Goal: Task Accomplishment & Management: Complete application form

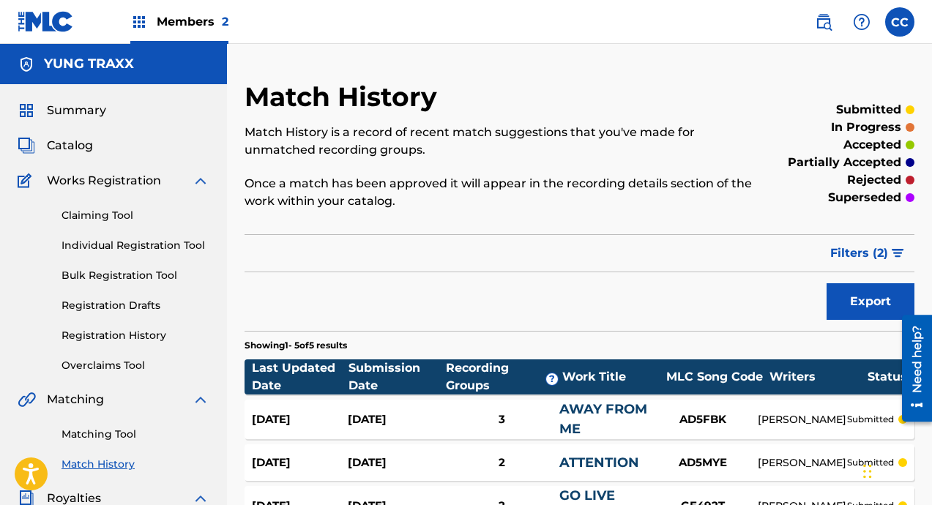
click at [209, 176] on div "Summary Catalog Works Registration Claiming Tool Individual Registration Tool B…" at bounding box center [113, 460] width 227 height 753
click at [208, 177] on img at bounding box center [201, 181] width 18 height 18
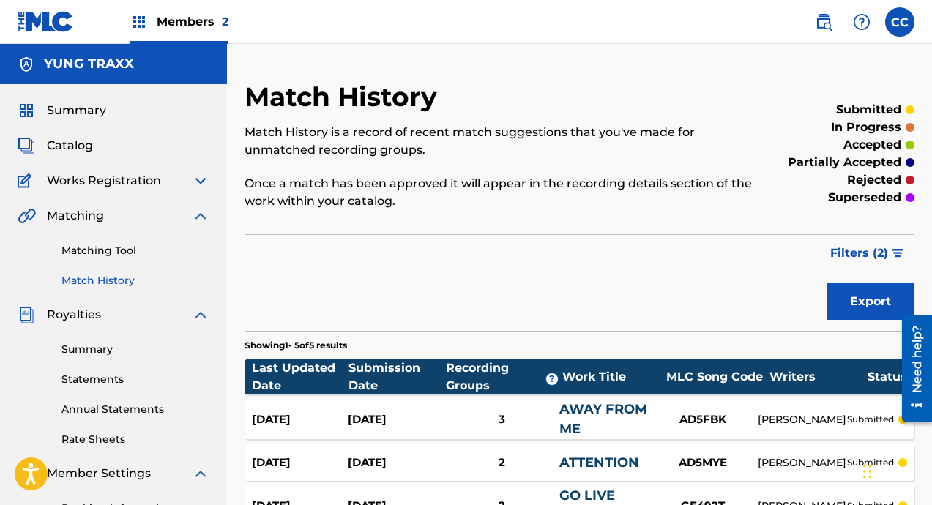
click at [60, 14] on img at bounding box center [46, 21] width 56 height 21
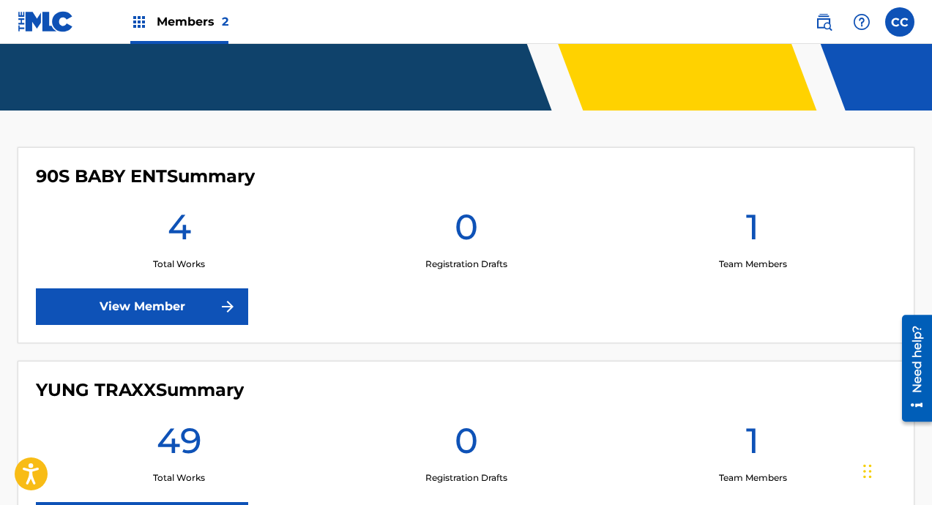
scroll to position [458, 0]
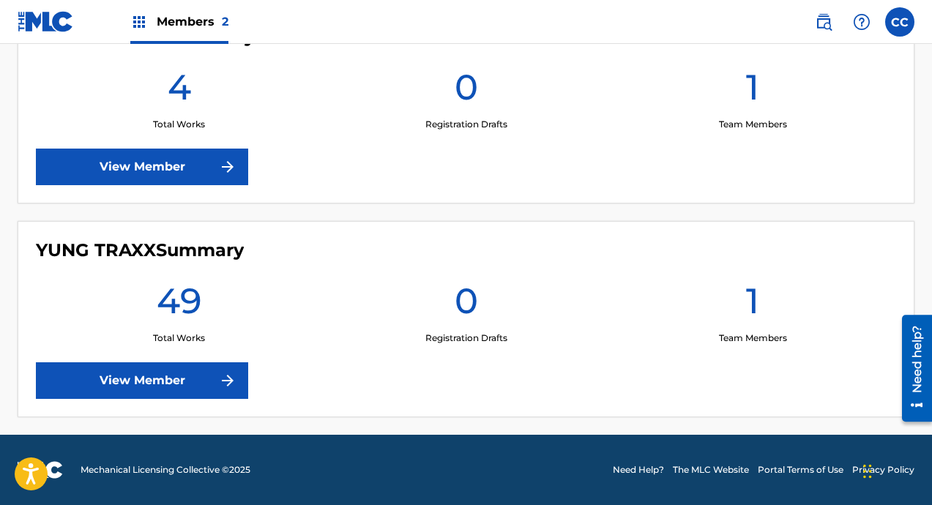
click at [177, 385] on link "View Member" at bounding box center [142, 380] width 212 height 37
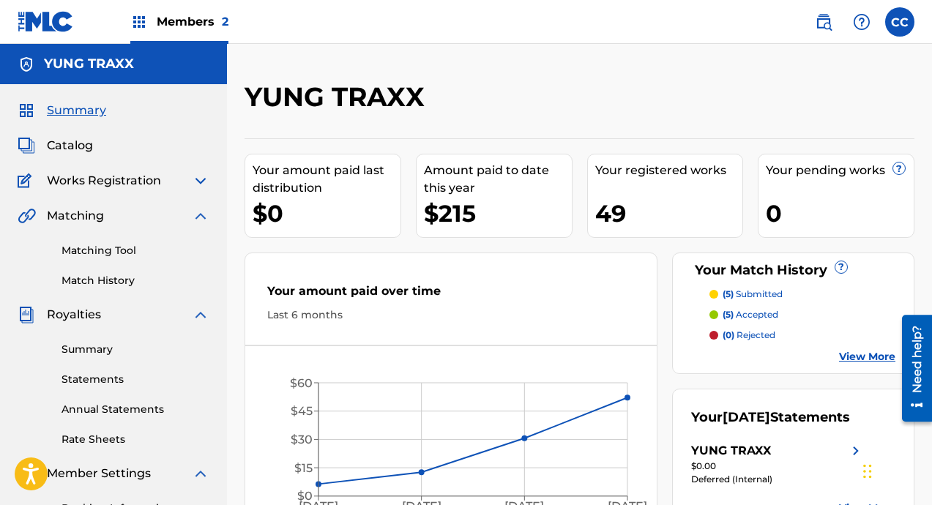
click at [83, 137] on span "Catalog" at bounding box center [70, 146] width 46 height 18
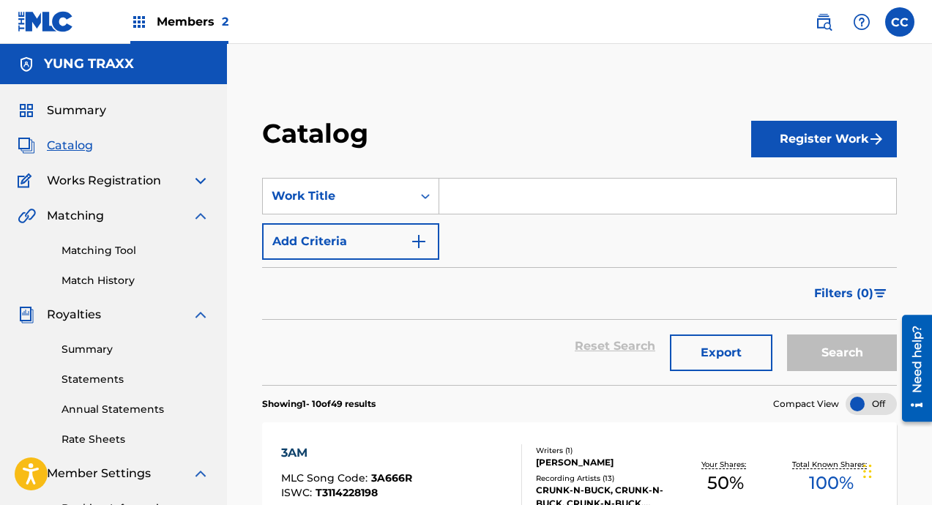
click at [774, 122] on button "Register Work" at bounding box center [824, 139] width 146 height 37
click at [780, 190] on link "Individual" at bounding box center [824, 186] width 146 height 35
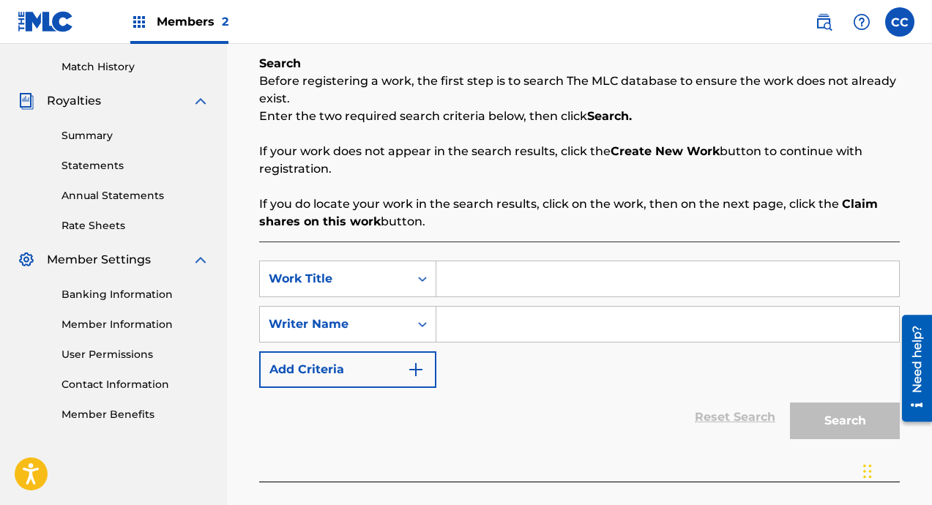
scroll to position [237, 0]
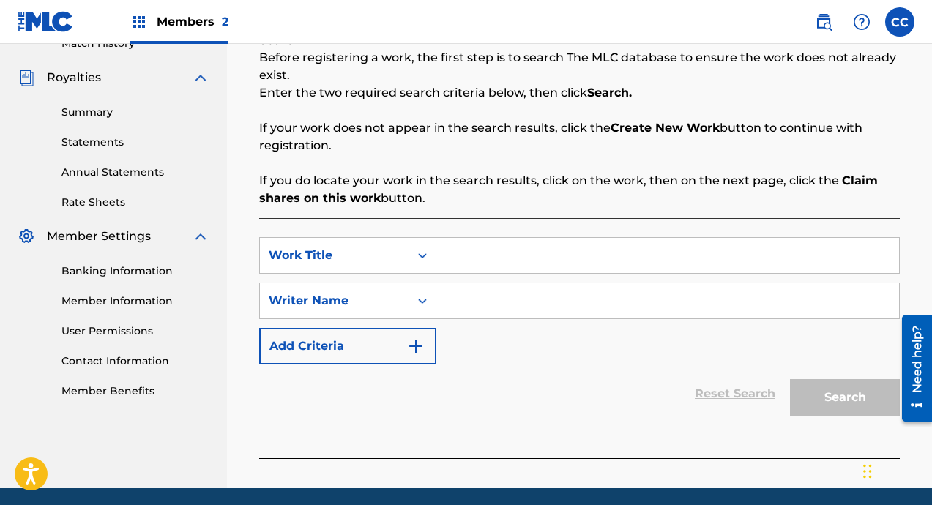
click at [463, 247] on input "Search Form" at bounding box center [667, 255] width 463 height 35
click at [489, 259] on input "Swagg Walk" at bounding box center [667, 255] width 463 height 35
type input "Swag Walk"
click at [415, 302] on icon "Search Form" at bounding box center [422, 300] width 15 height 15
click at [486, 294] on input "Search Form" at bounding box center [667, 300] width 463 height 35
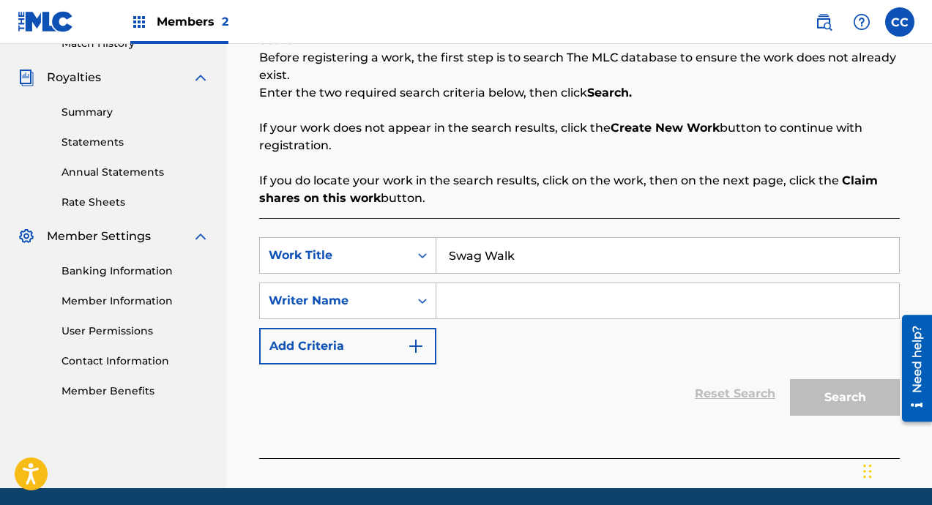
click at [384, 351] on button "Add Criteria" at bounding box center [347, 346] width 177 height 37
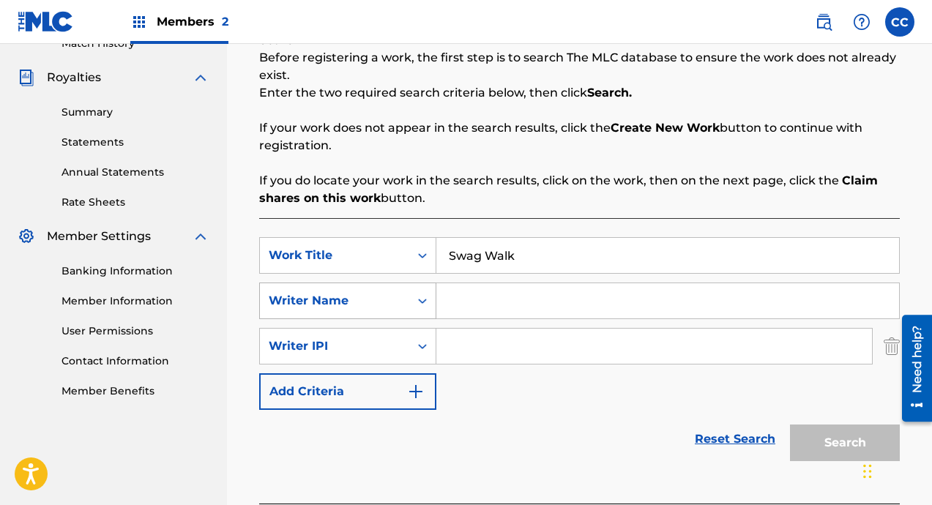
click at [381, 304] on div "Writer Name" at bounding box center [335, 301] width 132 height 18
click at [473, 294] on input "Search Form" at bounding box center [667, 300] width 463 height 35
type input "S&M Chain Gang"
click at [409, 344] on div "Search Form" at bounding box center [422, 346] width 26 height 26
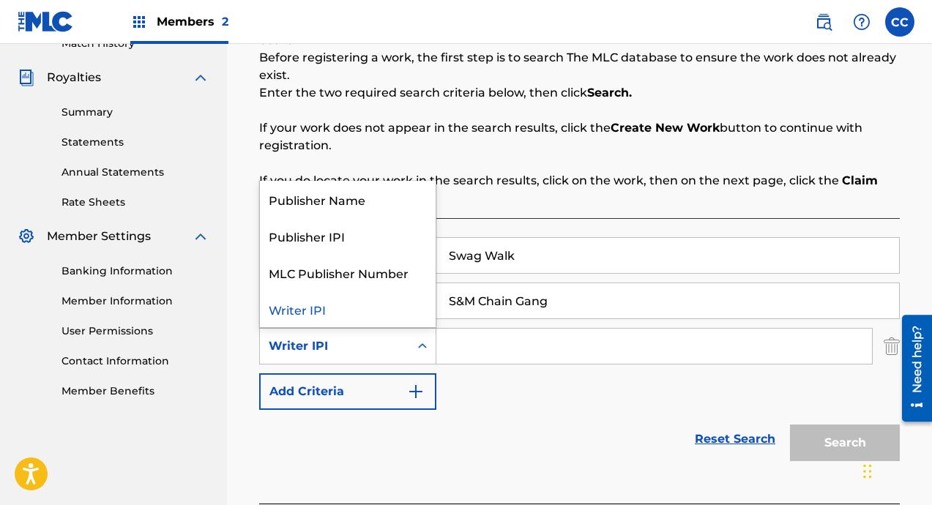
click at [548, 422] on div "Reset Search Search" at bounding box center [579, 439] width 640 height 59
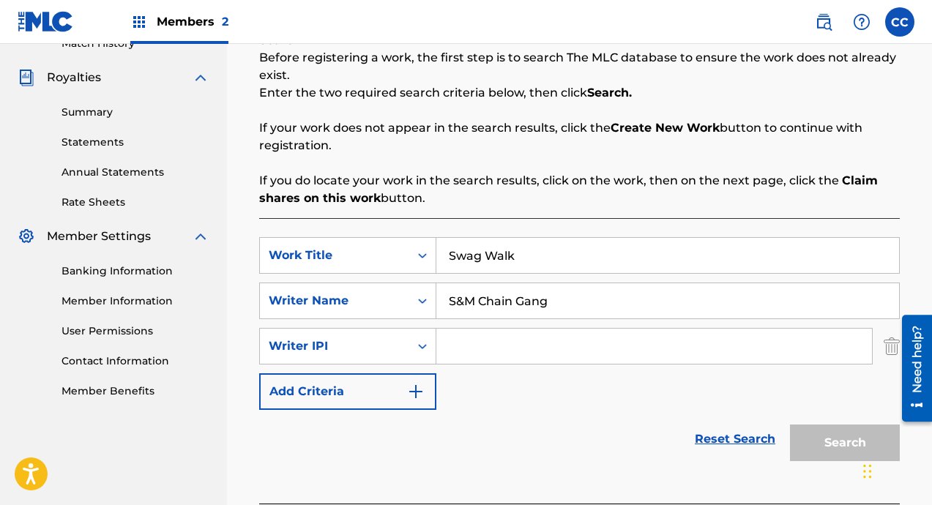
click at [894, 356] on div at bounding box center [911, 368] width 41 height 118
click at [893, 346] on div at bounding box center [911, 368] width 41 height 118
click at [885, 349] on img "Search Form" at bounding box center [891, 346] width 16 height 37
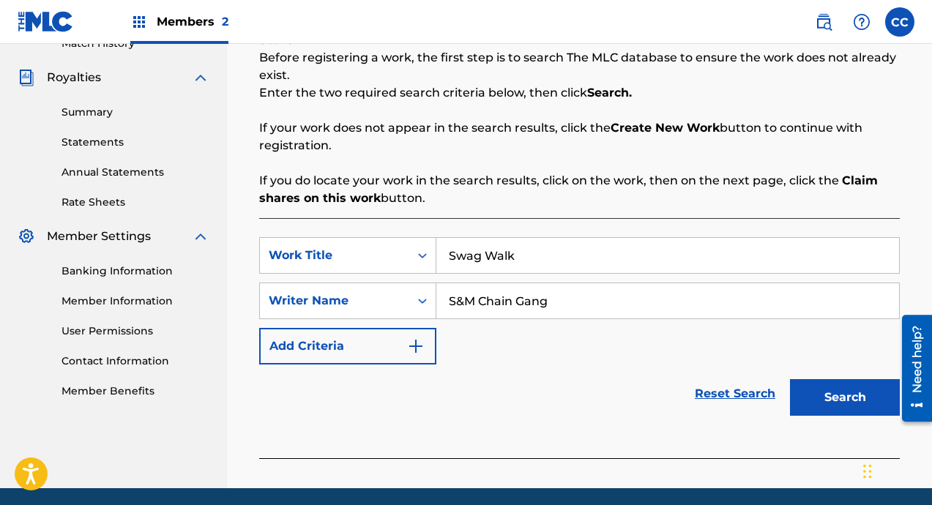
click at [839, 391] on button "Search" at bounding box center [845, 397] width 110 height 37
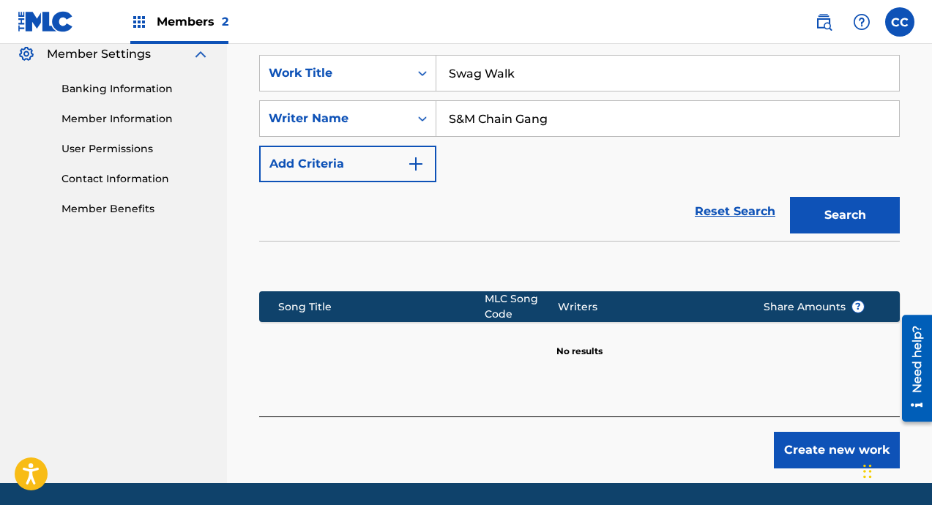
scroll to position [411, 0]
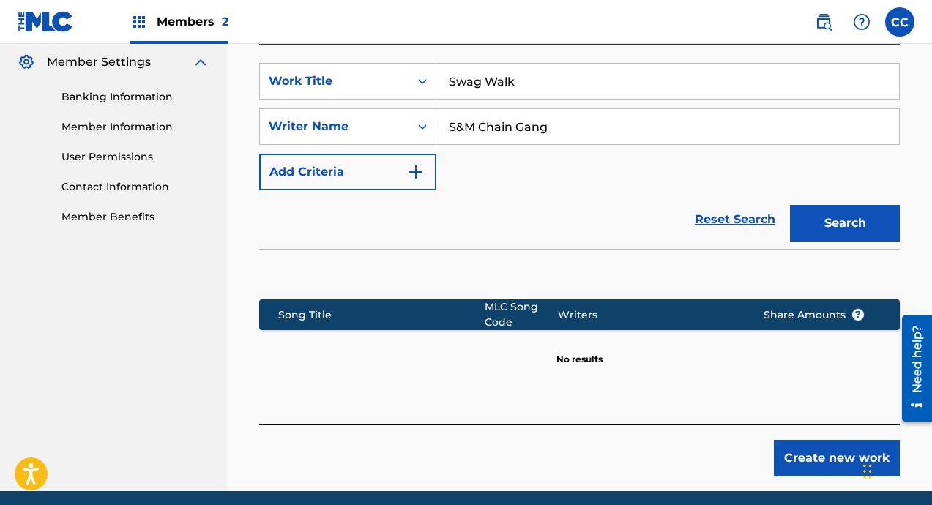
click at [618, 126] on input "S&M Chain Gang" at bounding box center [667, 126] width 463 height 35
type input "S&M Chain Gang"
click at [819, 448] on button "Create new work" at bounding box center [837, 458] width 126 height 37
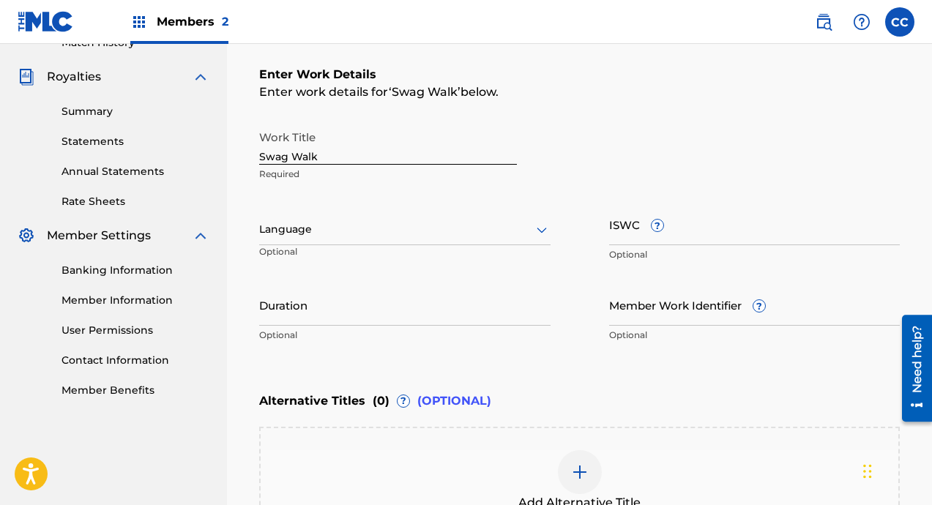
scroll to position [246, 0]
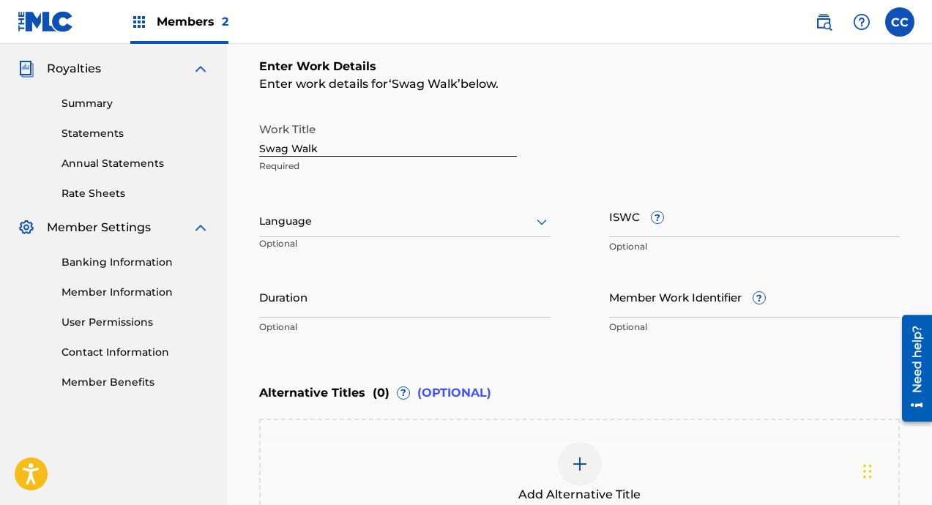
click at [427, 307] on input "Duration" at bounding box center [404, 297] width 291 height 42
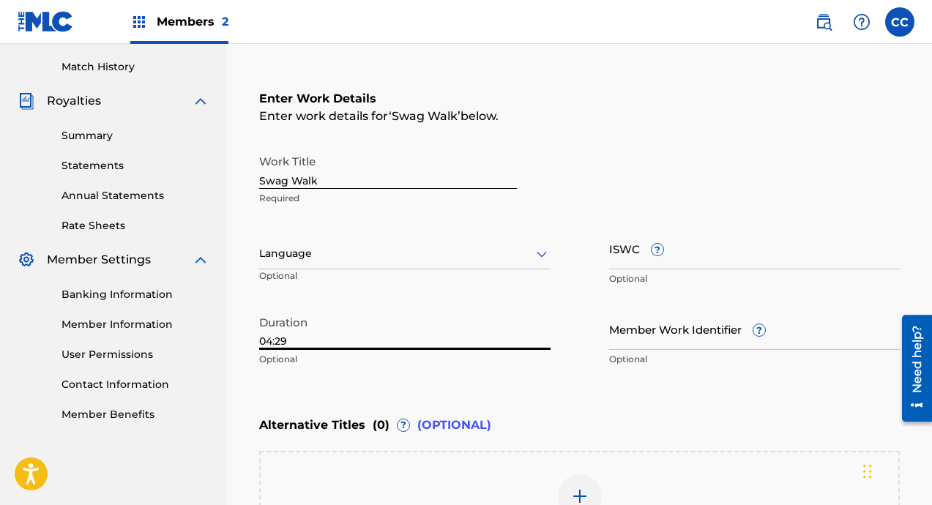
scroll to position [213, 0]
type input "04:29"
click at [450, 258] on div at bounding box center [404, 254] width 291 height 18
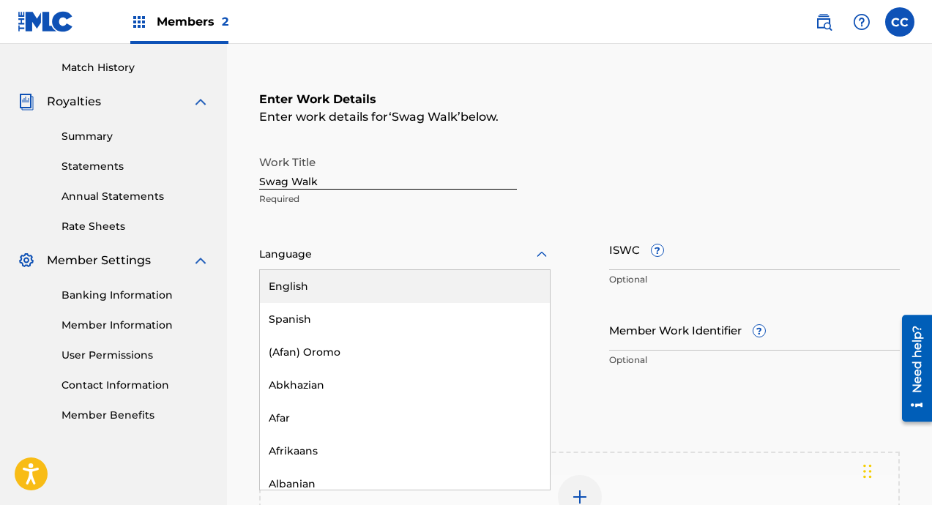
click at [402, 292] on div "English" at bounding box center [405, 286] width 290 height 33
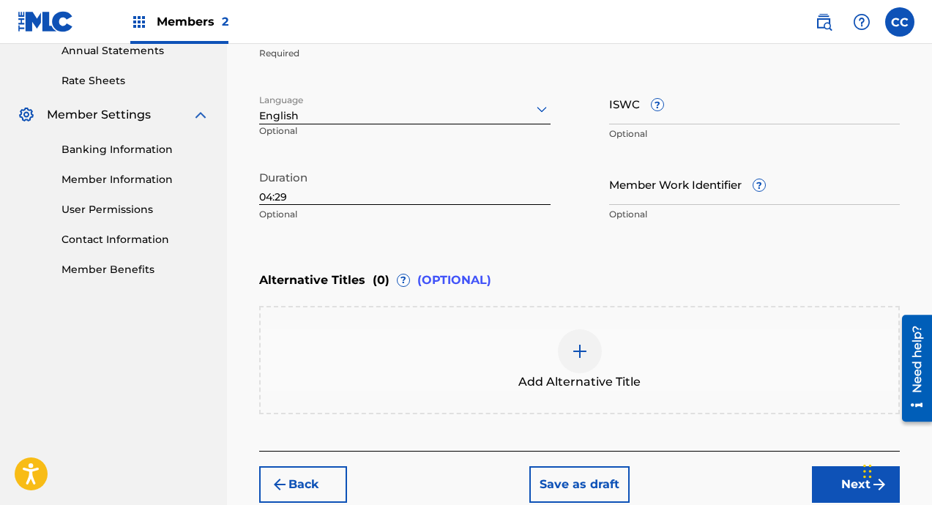
scroll to position [362, 0]
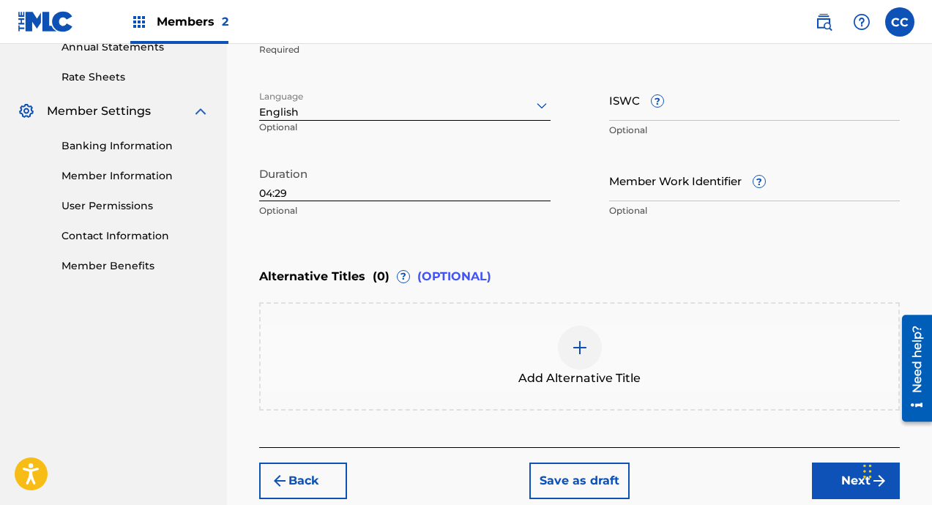
click at [492, 342] on div "Add Alternative Title" at bounding box center [579, 356] width 637 height 61
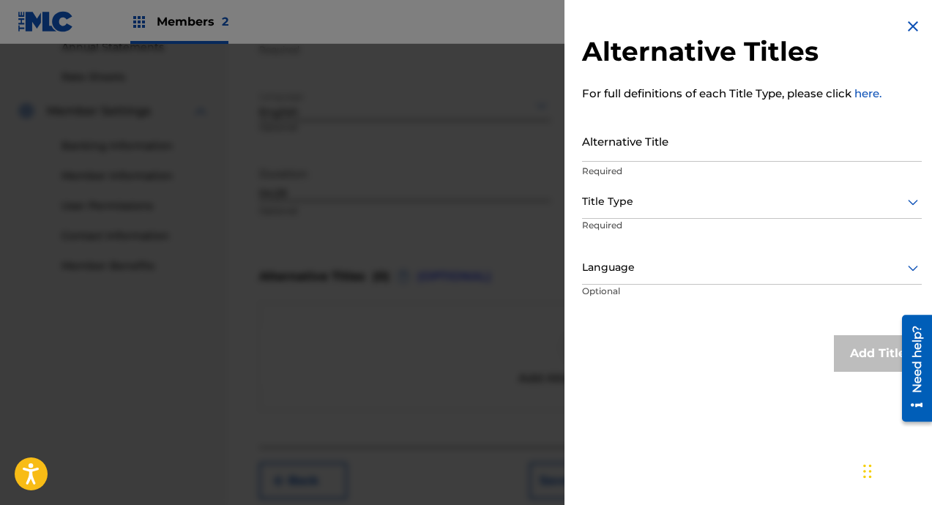
click at [621, 149] on input "Alternative Title" at bounding box center [752, 141] width 340 height 42
type input "Swagg Walk"
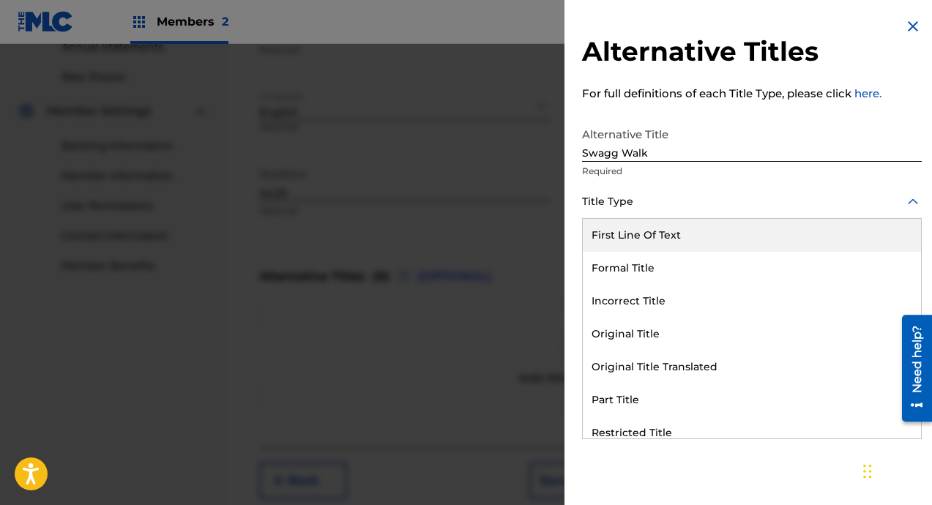
click at [613, 205] on div at bounding box center [752, 201] width 340 height 18
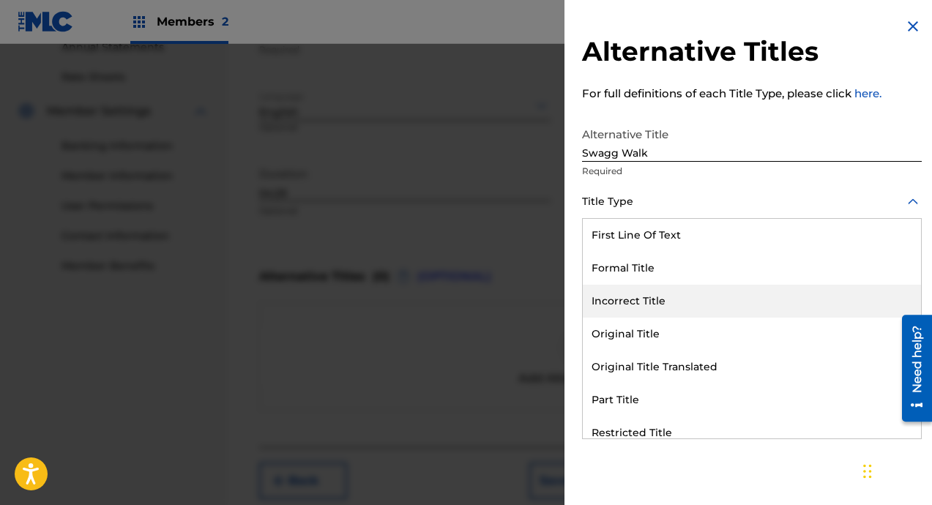
click at [664, 296] on div "Incorrect Title" at bounding box center [752, 301] width 338 height 33
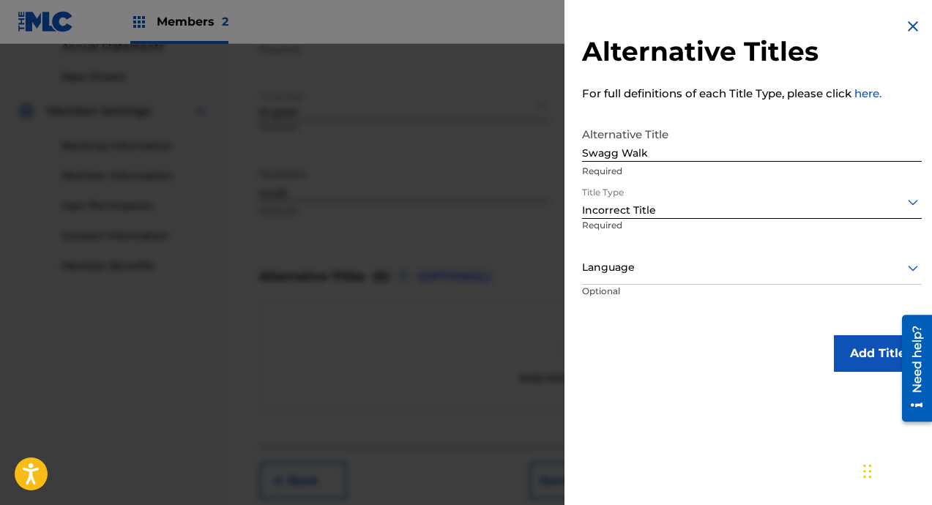
click at [681, 279] on div "Language" at bounding box center [752, 268] width 340 height 33
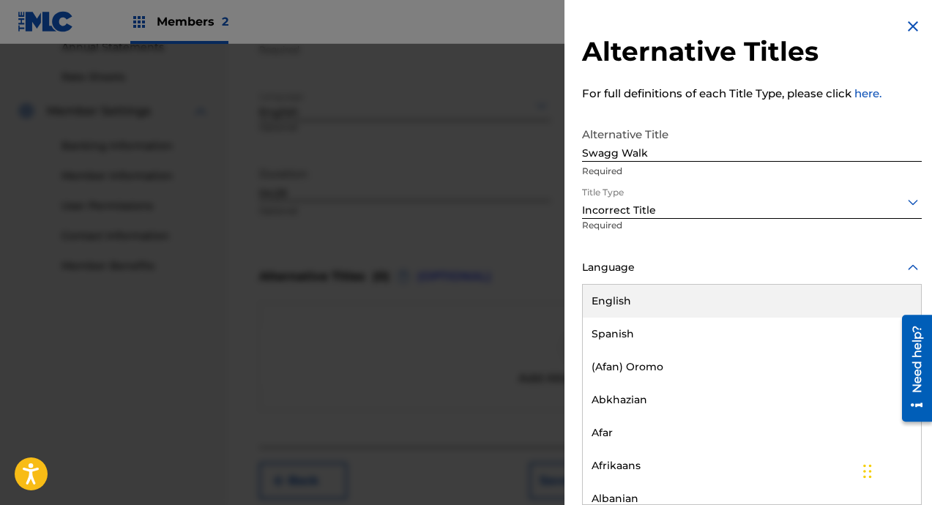
click at [651, 304] on div "English" at bounding box center [752, 301] width 338 height 33
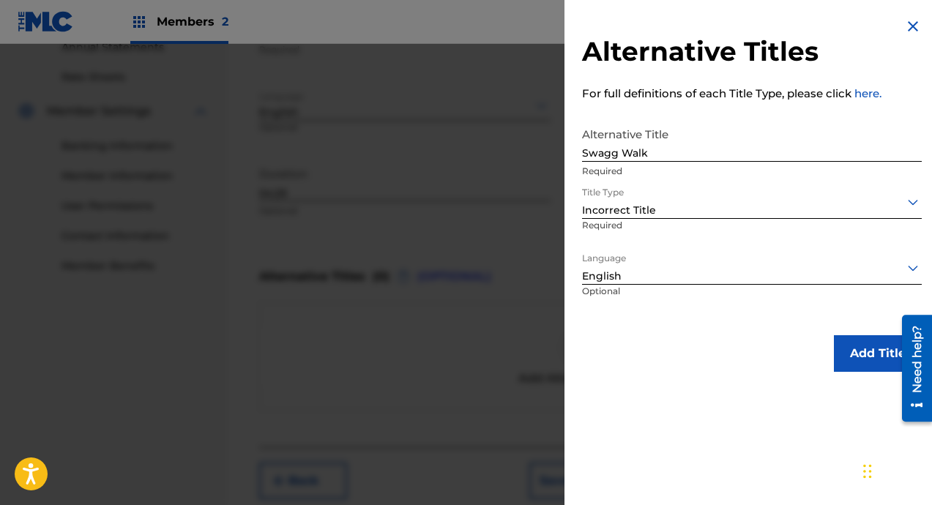
click at [850, 343] on button "Add Title" at bounding box center [878, 353] width 88 height 37
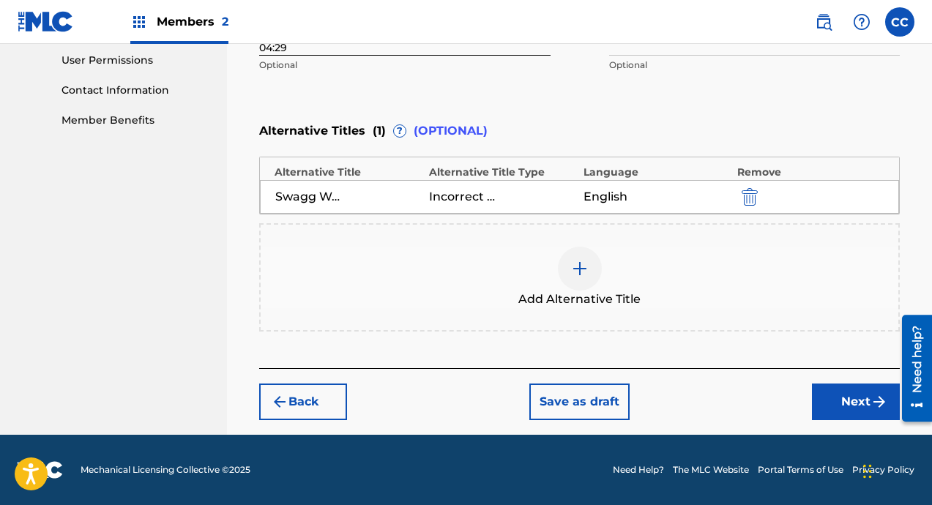
click at [860, 402] on button "Next" at bounding box center [856, 401] width 88 height 37
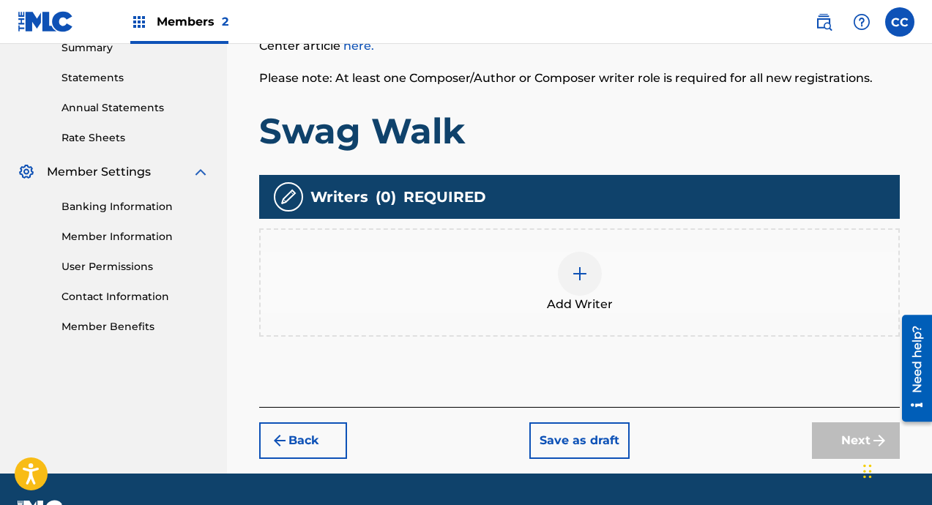
scroll to position [310, 0]
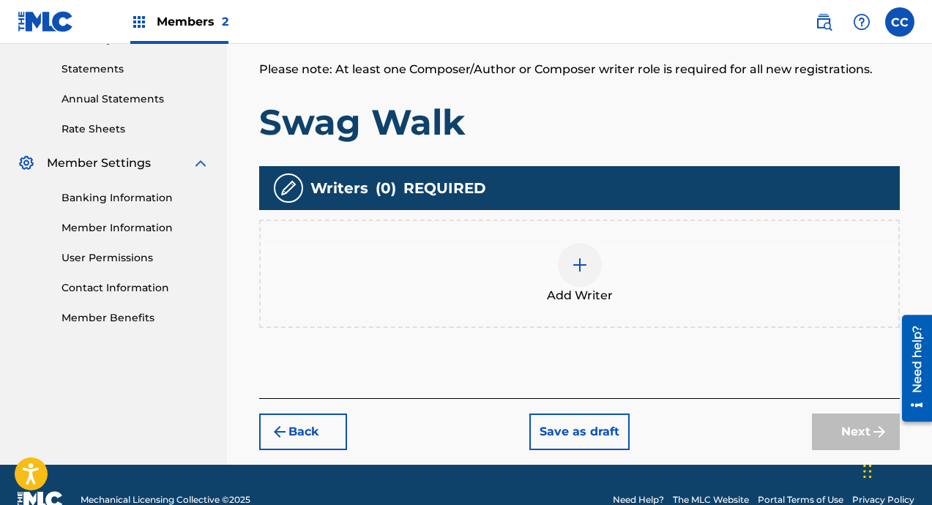
click at [625, 276] on div "Add Writer" at bounding box center [579, 273] width 637 height 61
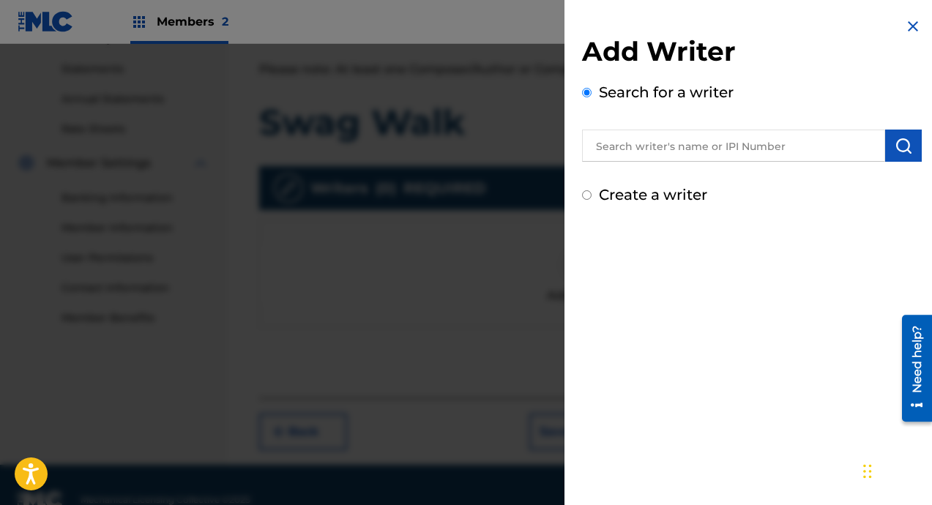
click at [789, 148] on input "text" at bounding box center [733, 146] width 303 height 32
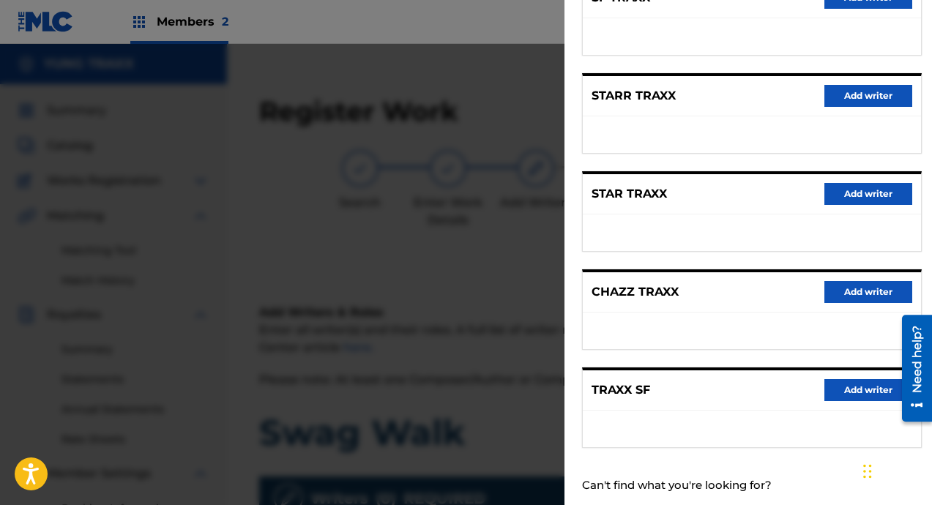
scroll to position [0, 0]
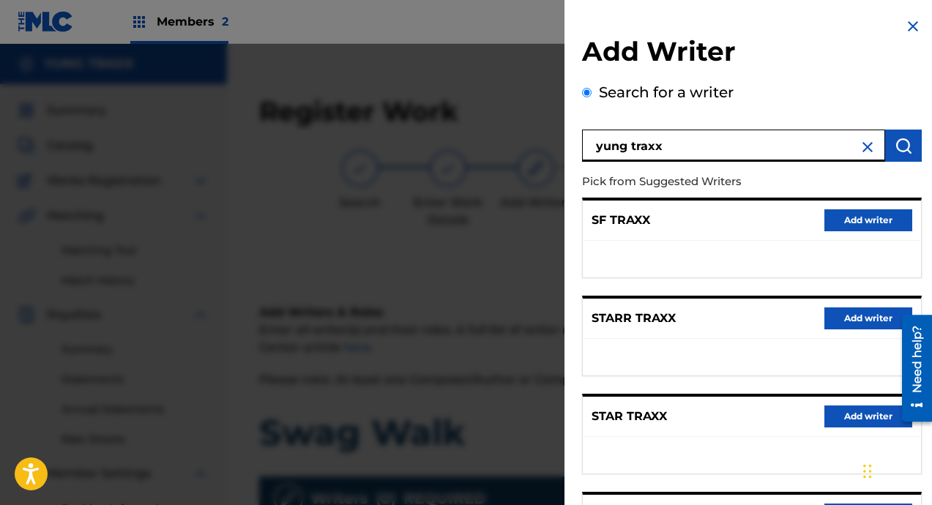
click at [769, 147] on input "yung traxx" at bounding box center [733, 146] width 303 height 32
type input "[PERSON_NAME]"
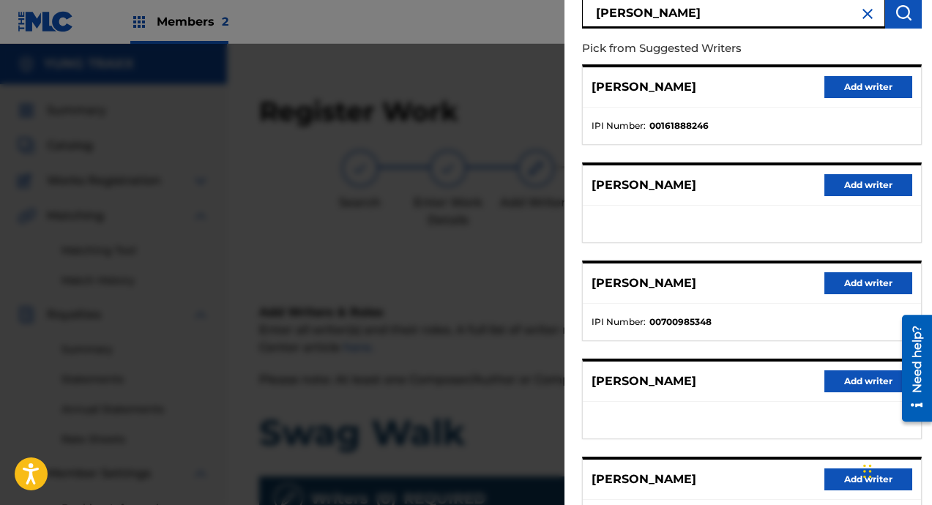
scroll to position [158, 0]
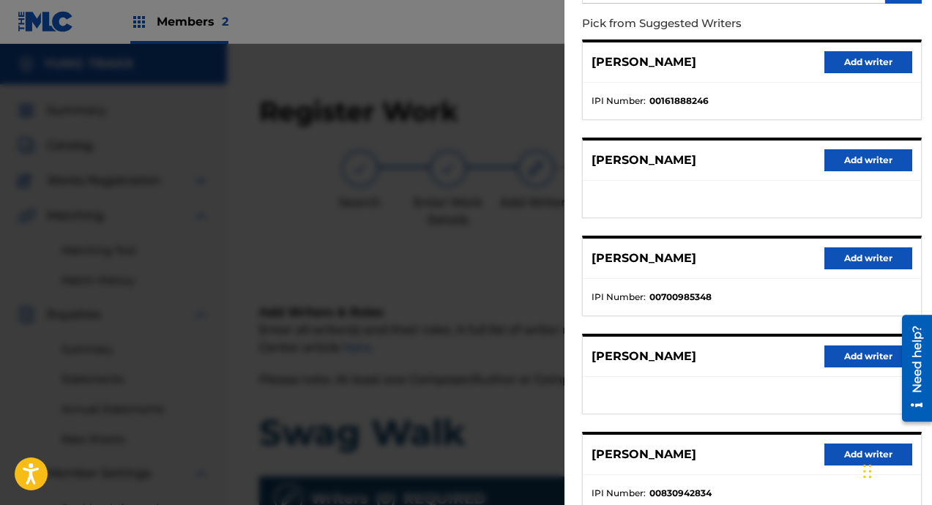
click at [838, 258] on button "Add writer" at bounding box center [868, 258] width 88 height 22
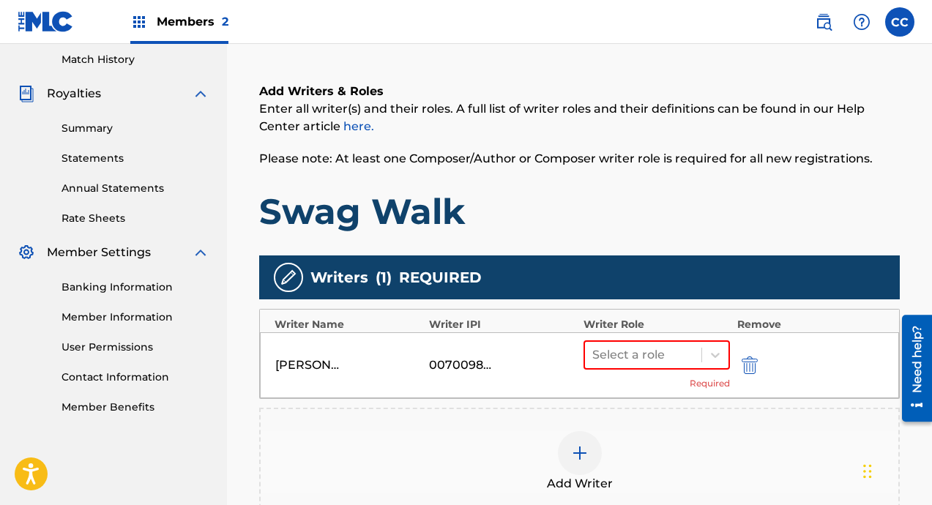
scroll to position [308, 0]
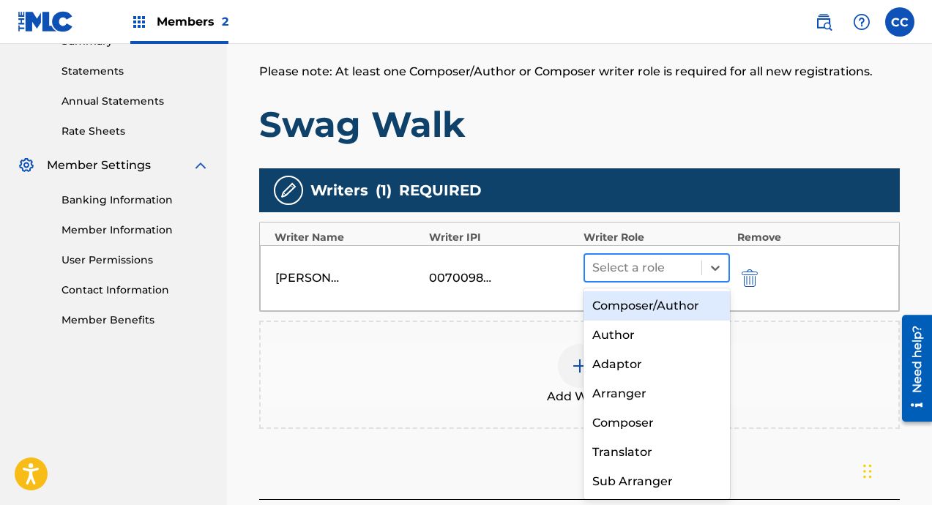
click at [697, 269] on div "Select a role" at bounding box center [643, 268] width 116 height 26
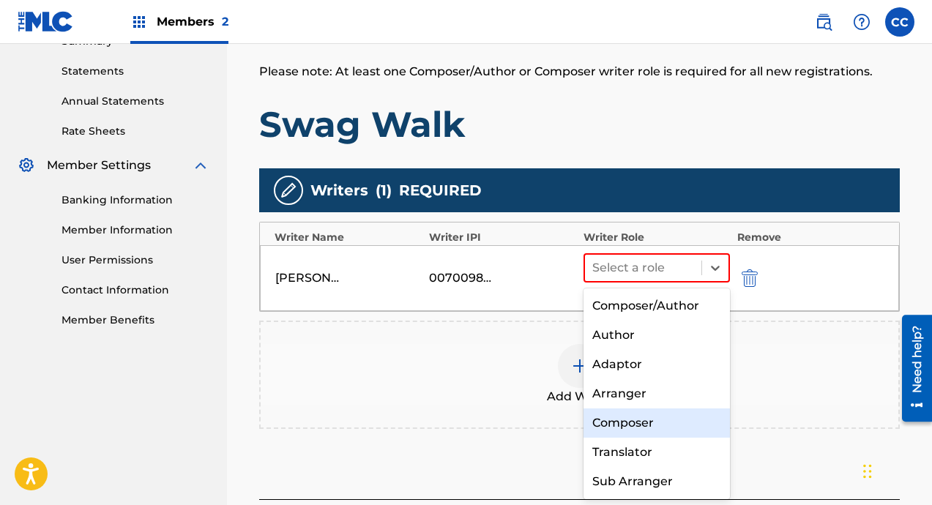
click at [638, 424] on div "Composer" at bounding box center [656, 422] width 146 height 29
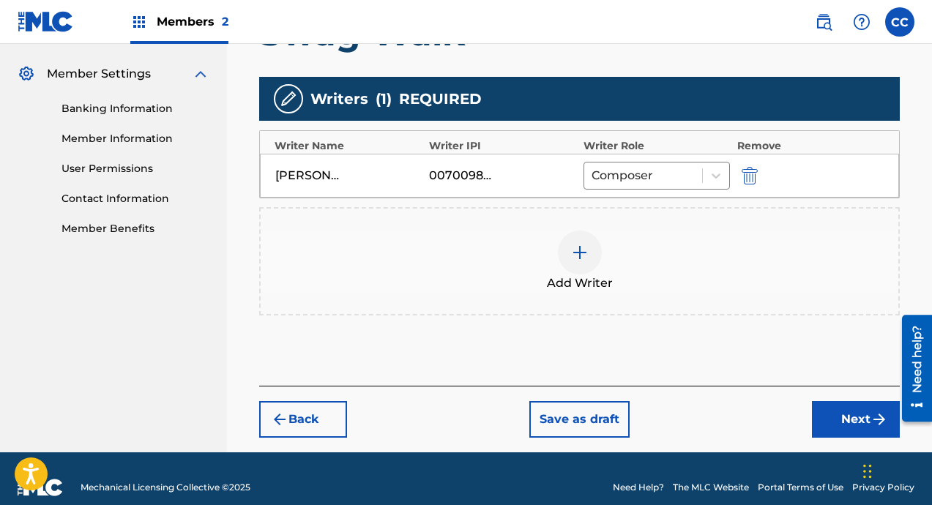
scroll to position [417, 0]
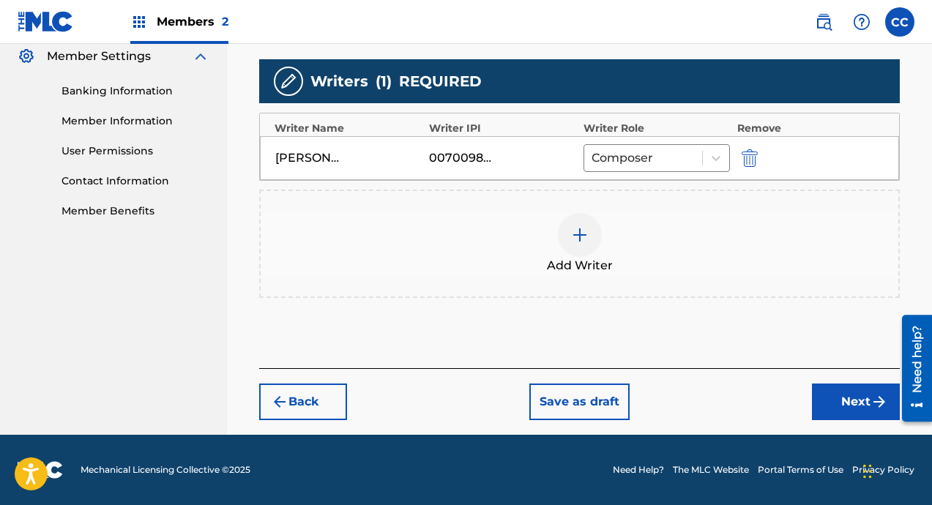
click at [588, 237] on div at bounding box center [580, 235] width 44 height 44
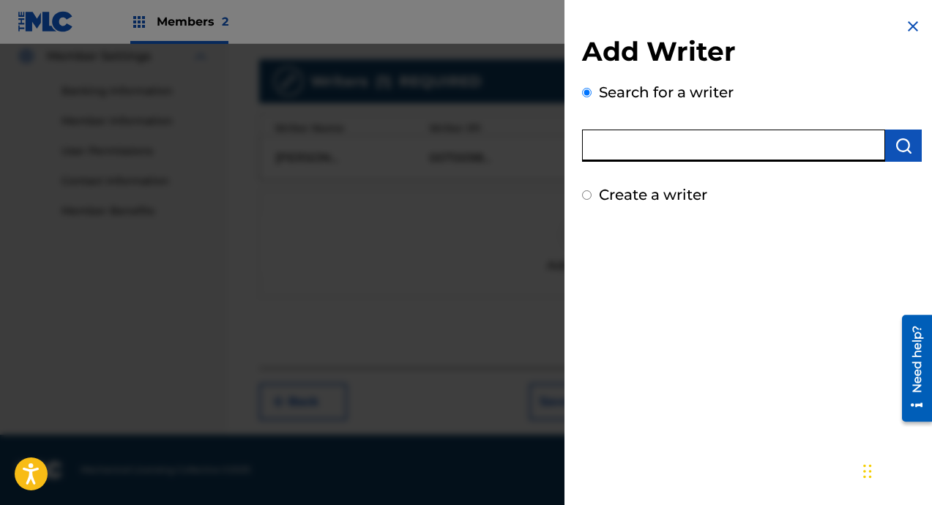
click at [642, 139] on input "text" at bounding box center [733, 146] width 303 height 32
type input "S&M CHAIN GANG"
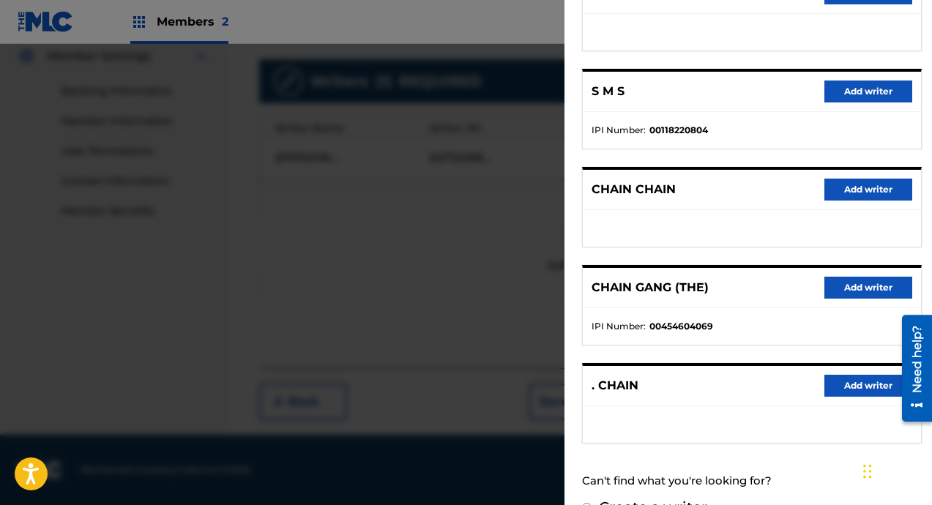
scroll to position [258, 0]
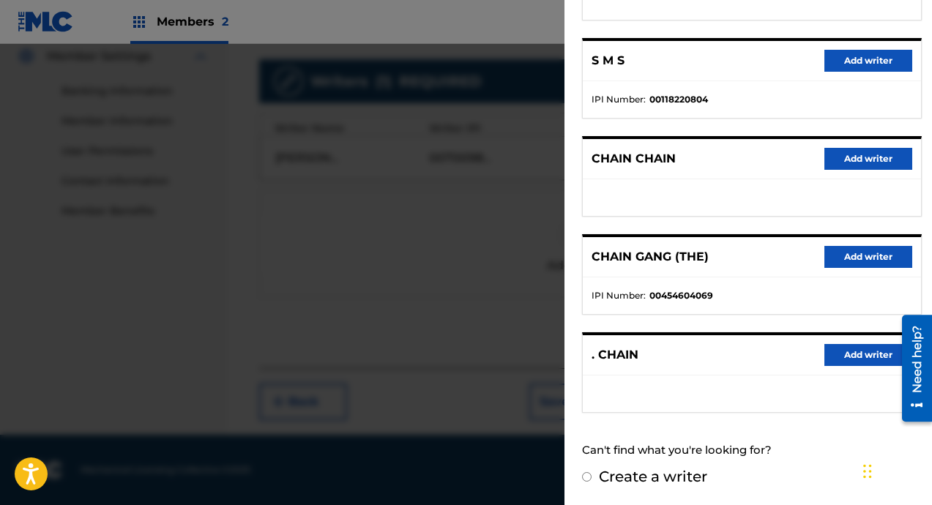
click at [590, 476] on input "Create a writer" at bounding box center [587, 477] width 10 height 10
radio input "false"
radio input "true"
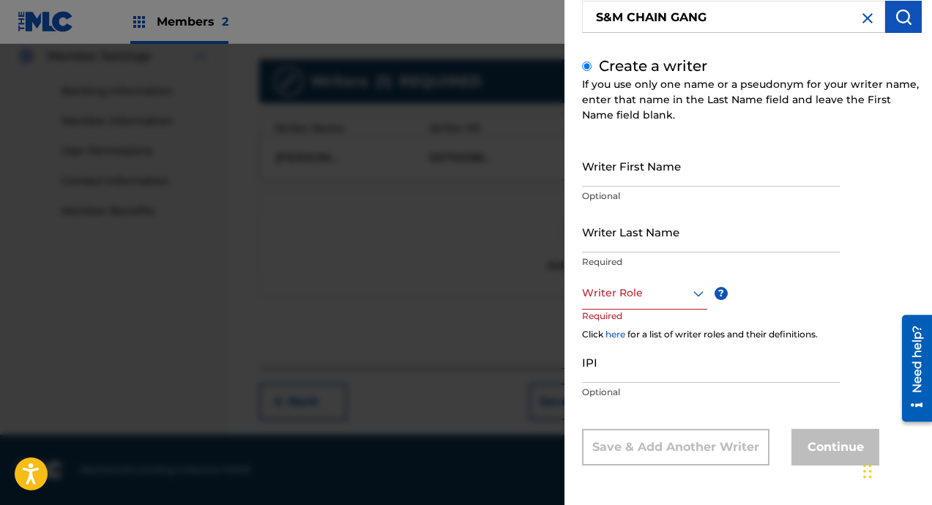
scroll to position [129, 0]
click at [656, 179] on input "Writer First Name" at bounding box center [711, 166] width 258 height 42
type input "M"
type input "Montrail"
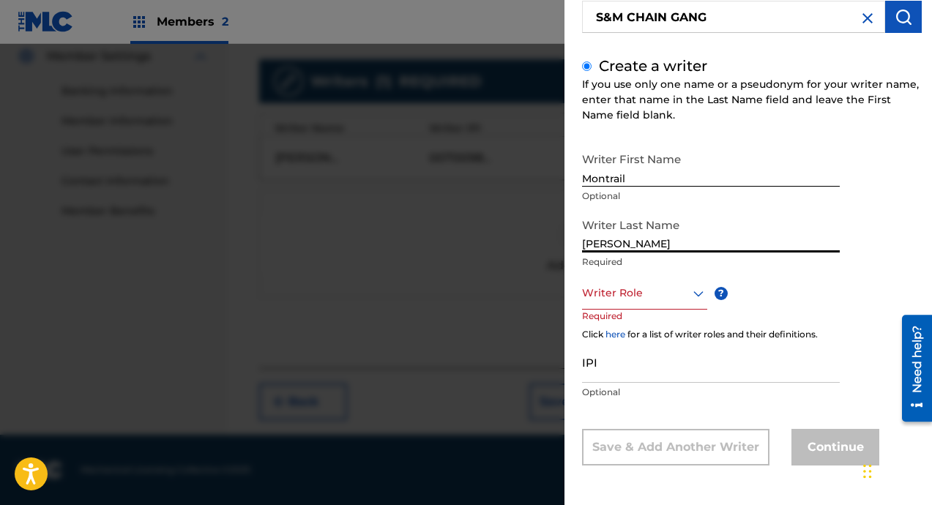
type input "[PERSON_NAME]"
click at [650, 295] on div at bounding box center [644, 293] width 125 height 18
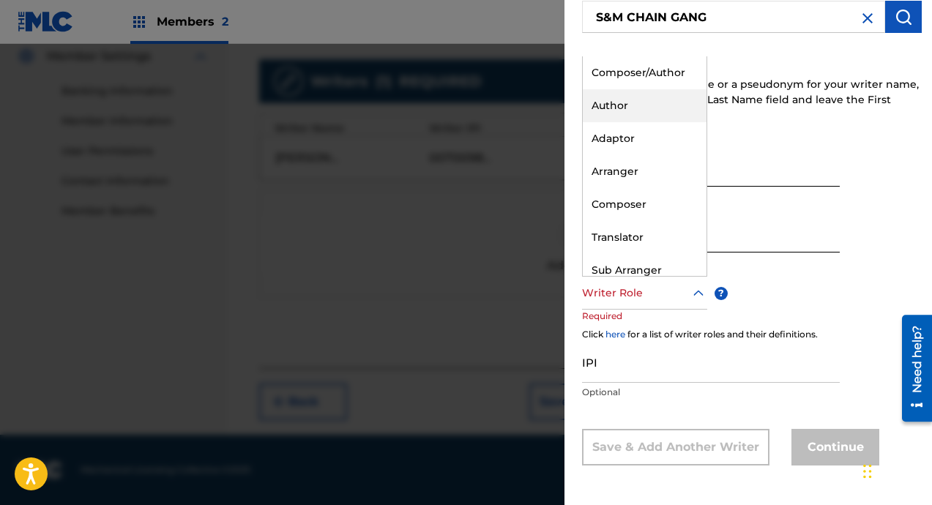
click at [633, 108] on div "Author" at bounding box center [645, 105] width 124 height 33
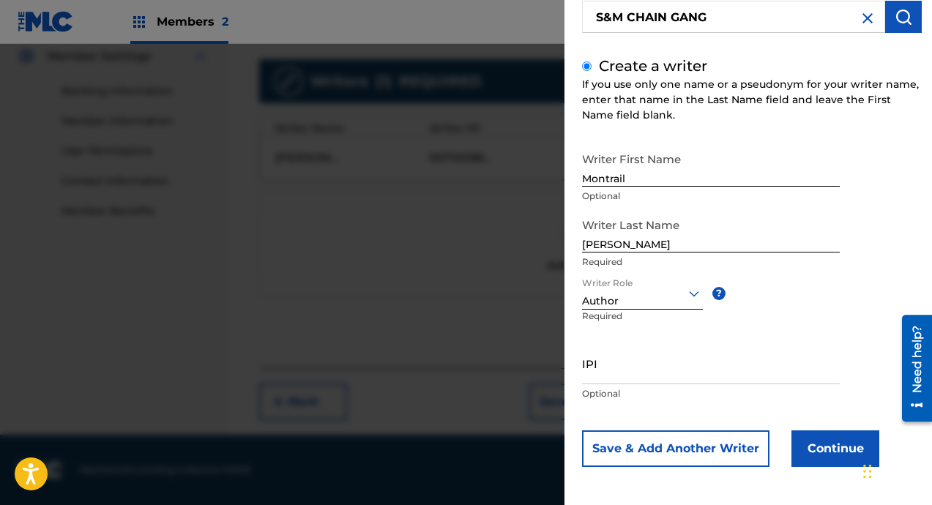
scroll to position [130, 0]
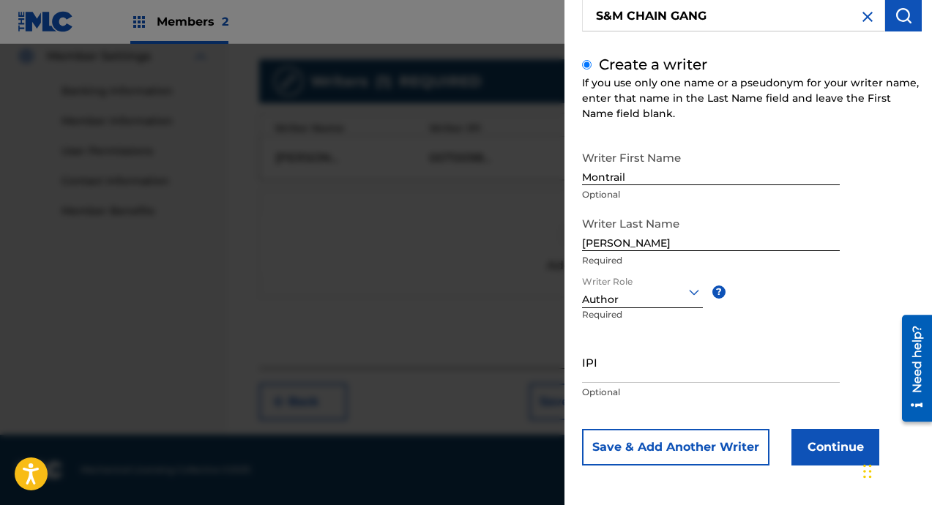
click at [671, 450] on button "Save & Add Another Writer" at bounding box center [675, 447] width 187 height 37
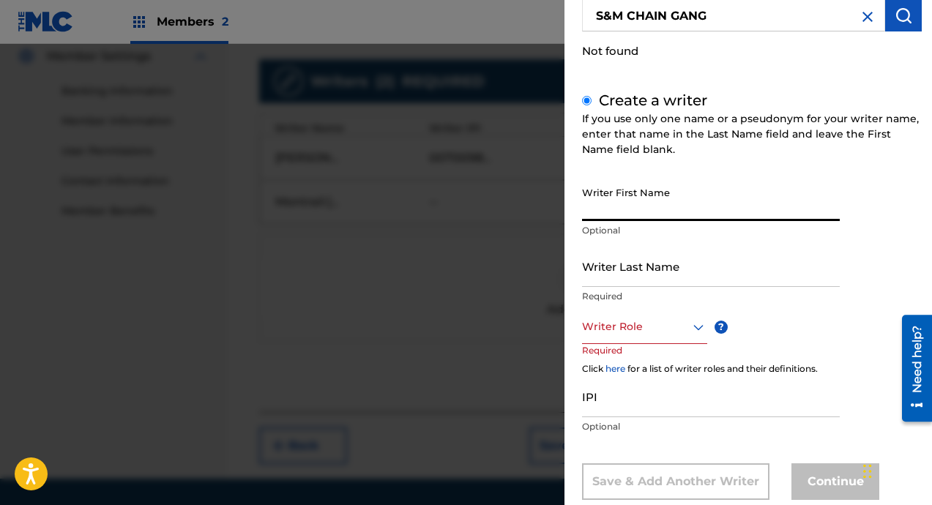
click at [659, 220] on input "Writer First Name" at bounding box center [711, 200] width 258 height 42
type input "[PERSON_NAME]"
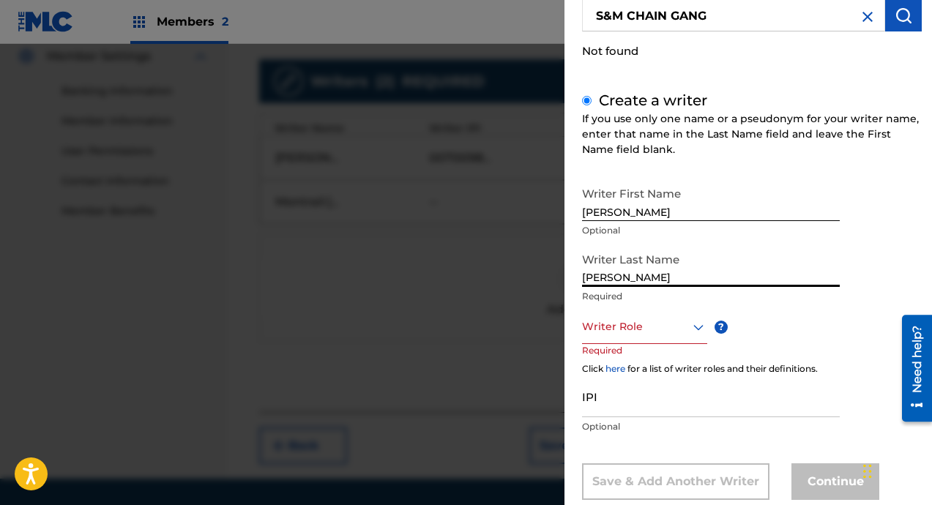
type input "[PERSON_NAME]"
click at [663, 329] on div at bounding box center [644, 327] width 125 height 18
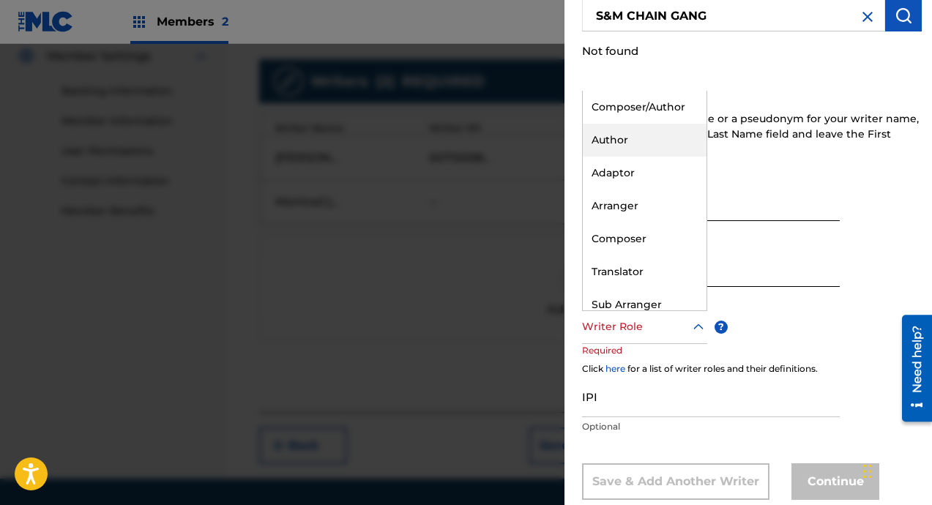
click at [653, 135] on div "Author" at bounding box center [645, 140] width 124 height 33
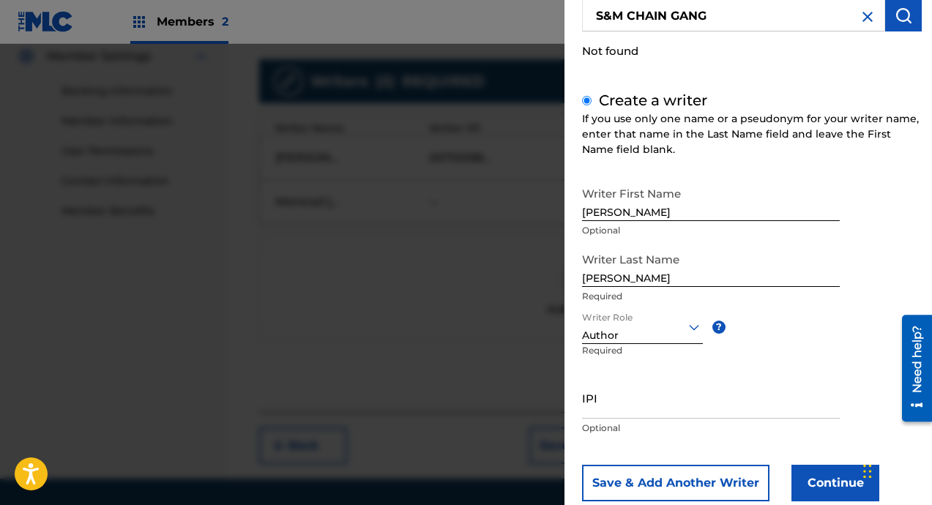
scroll to position [166, 0]
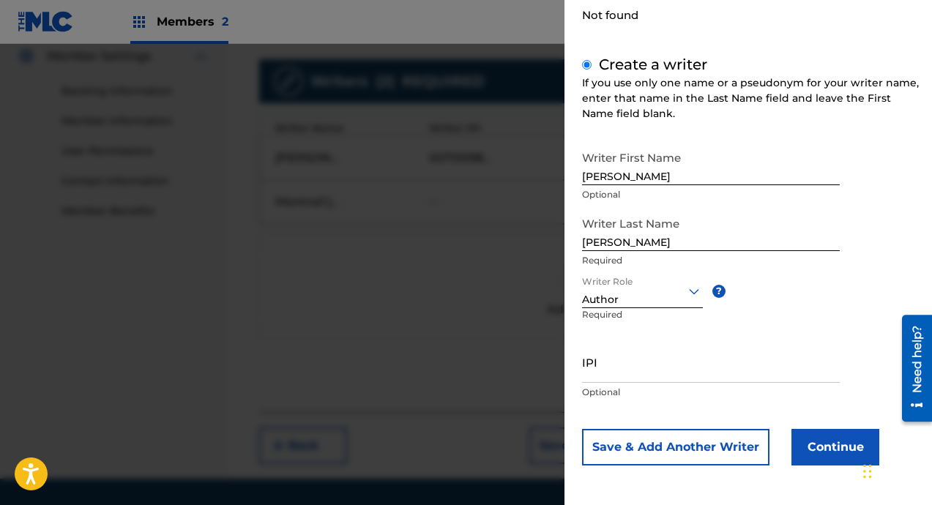
click at [802, 432] on button "Continue" at bounding box center [835, 447] width 88 height 37
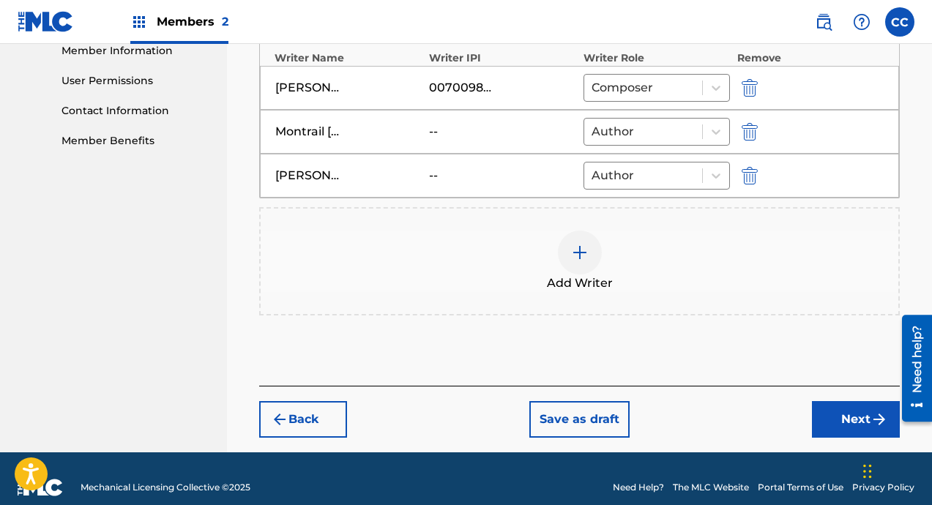
scroll to position [505, 0]
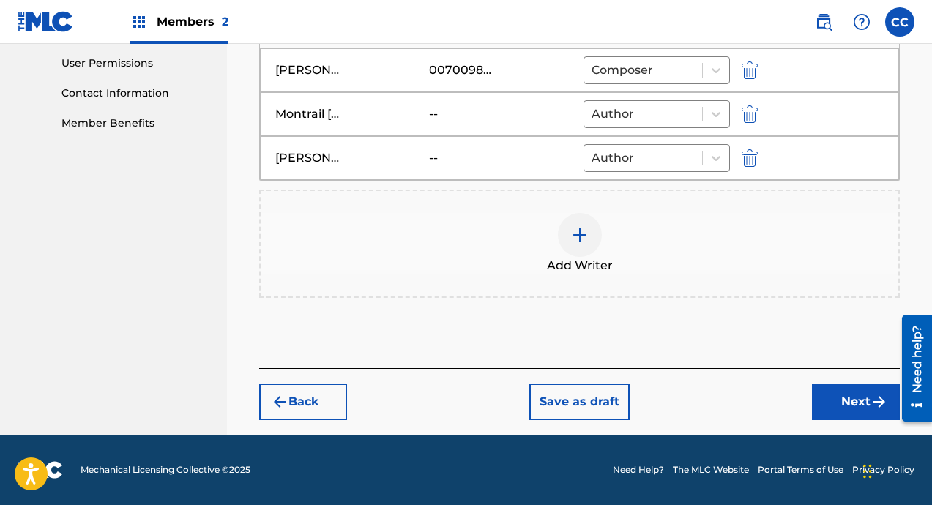
click at [819, 392] on button "Next" at bounding box center [856, 401] width 88 height 37
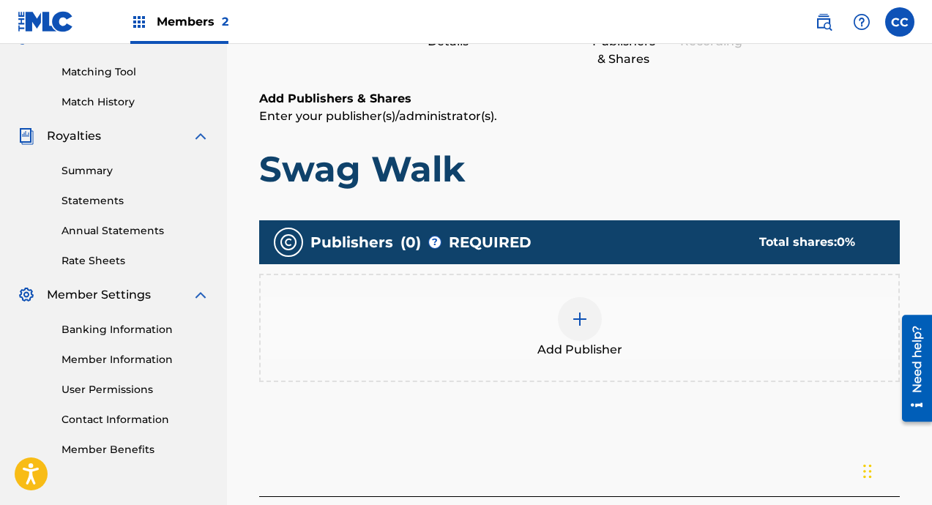
scroll to position [221, 0]
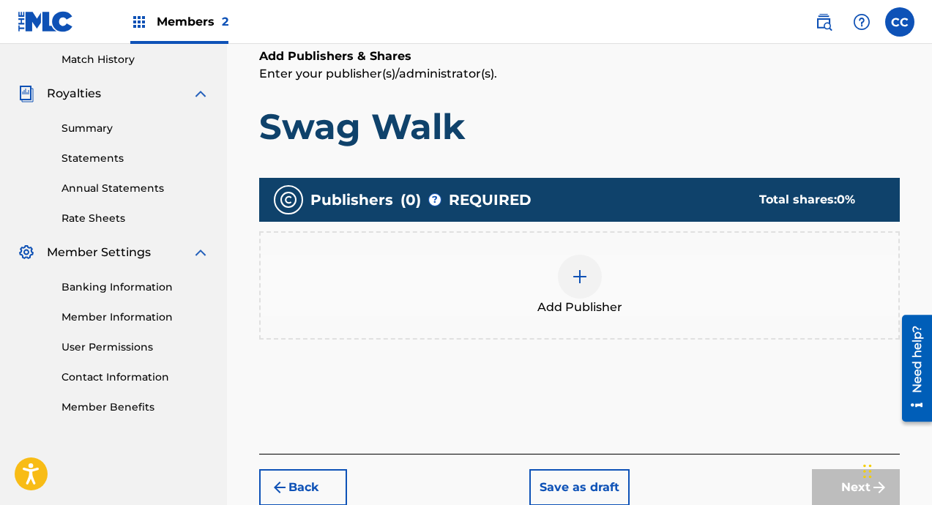
click at [604, 274] on div "Add Publisher" at bounding box center [579, 285] width 637 height 61
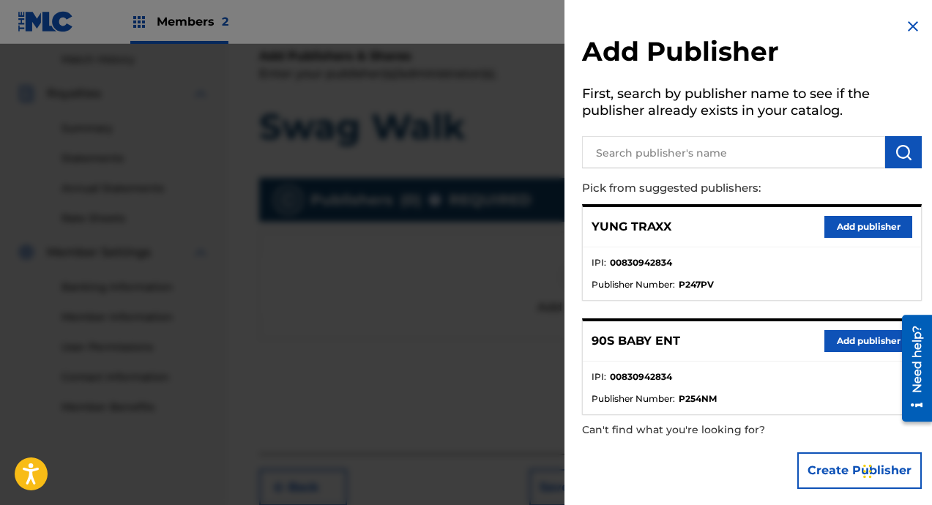
click at [831, 338] on button "Add publisher" at bounding box center [868, 341] width 88 height 22
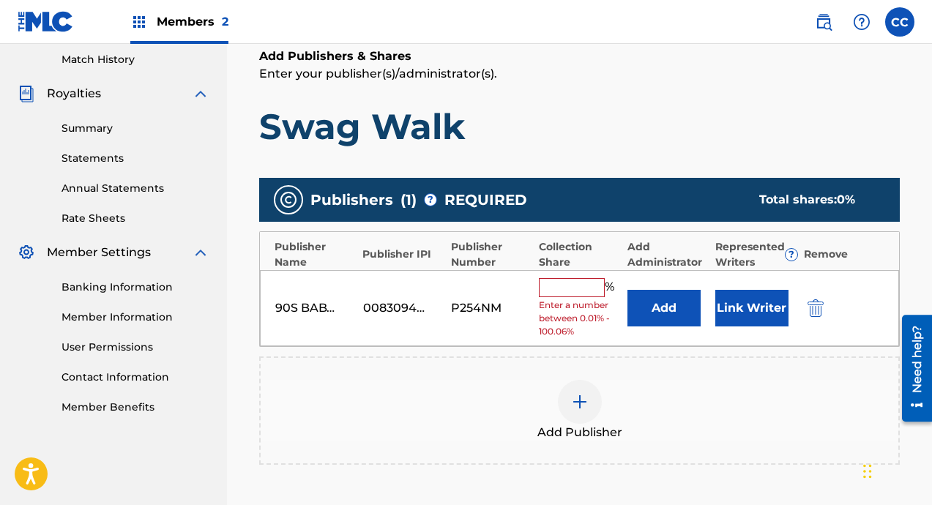
click at [576, 283] on input "text" at bounding box center [572, 287] width 66 height 19
type input "100"
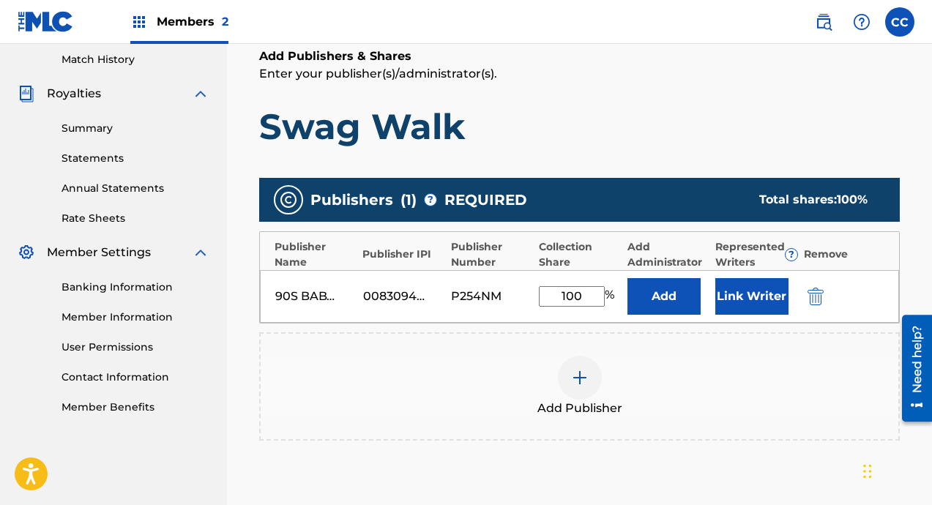
click at [756, 302] on button "Link Writer" at bounding box center [751, 296] width 73 height 37
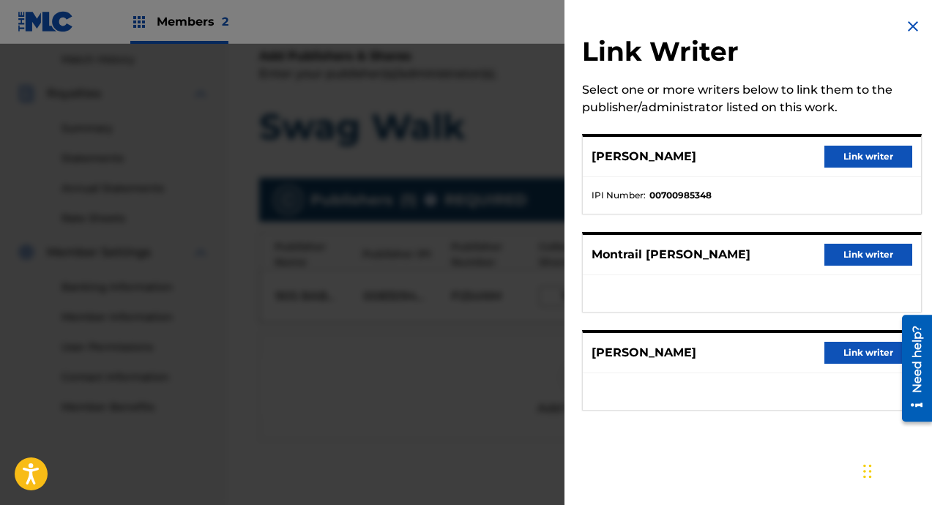
click at [863, 159] on button "Link writer" at bounding box center [868, 157] width 88 height 22
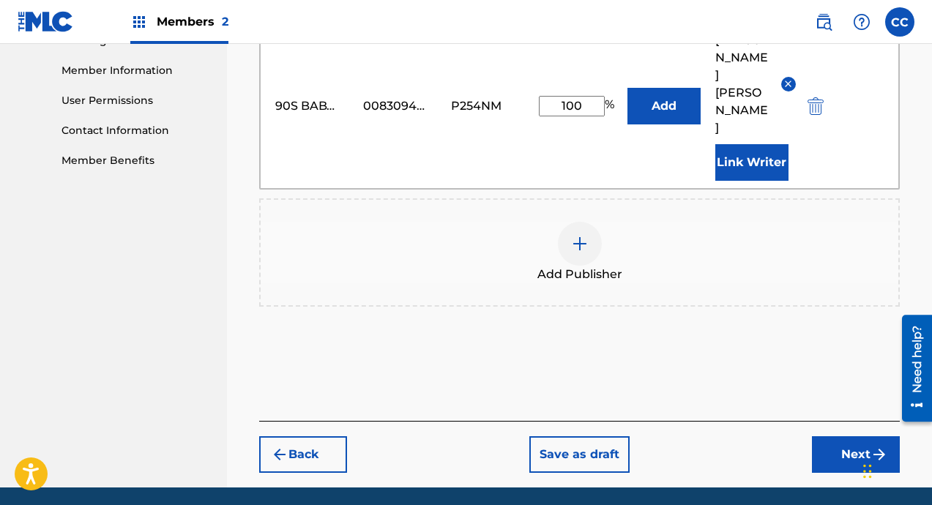
click at [839, 436] on button "Next" at bounding box center [856, 454] width 88 height 37
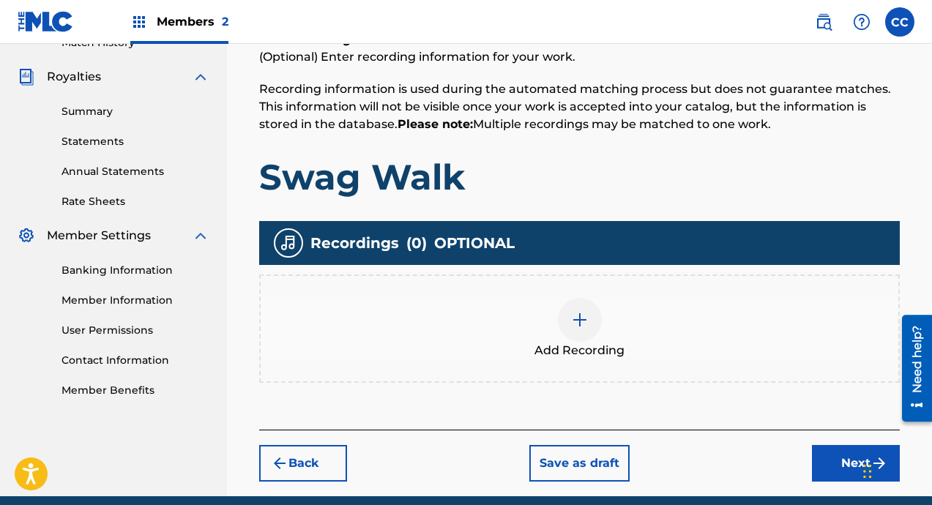
scroll to position [299, 0]
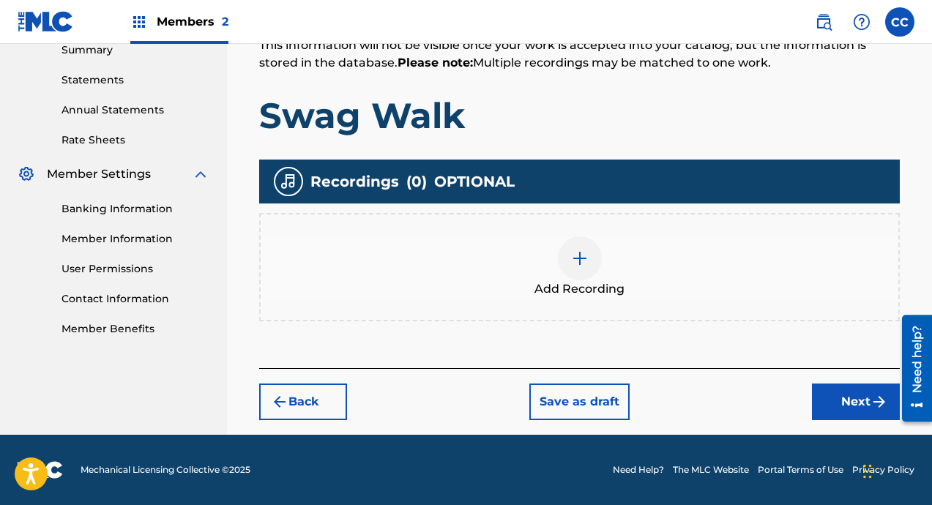
click at [684, 297] on div "Add Recording" at bounding box center [579, 266] width 637 height 61
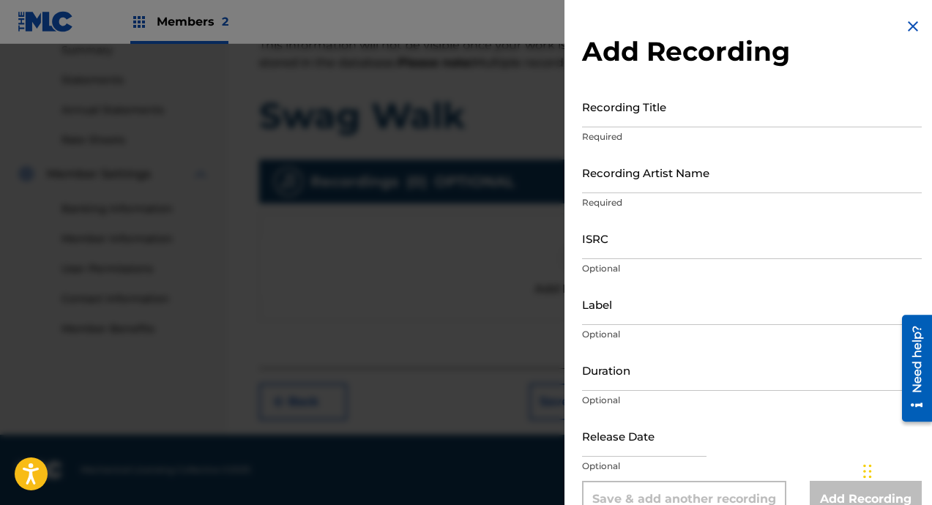
click at [683, 121] on input "Recording Title" at bounding box center [752, 107] width 340 height 42
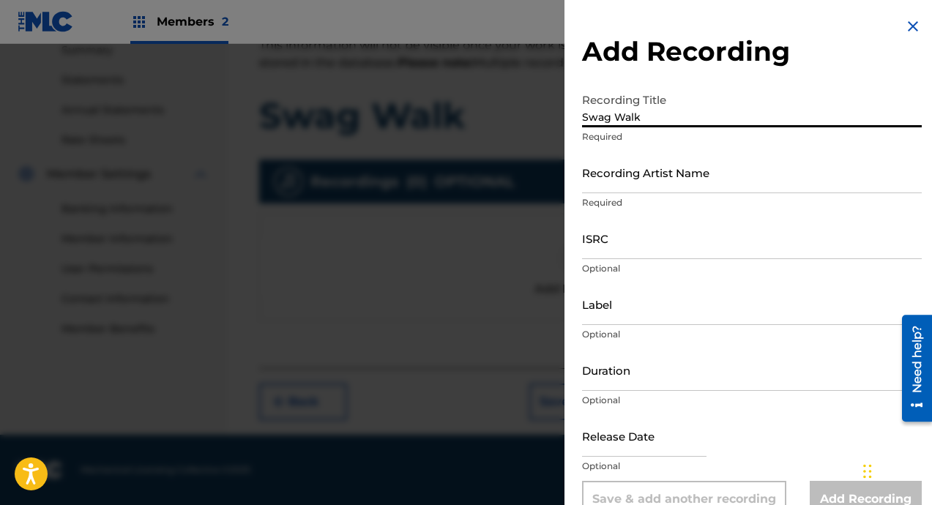
type input "Swag Walk"
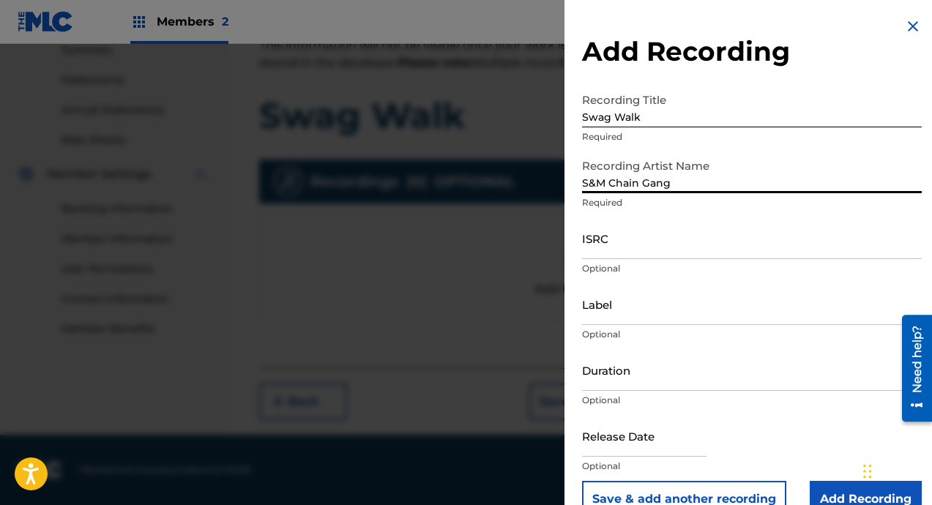
scroll to position [30, 0]
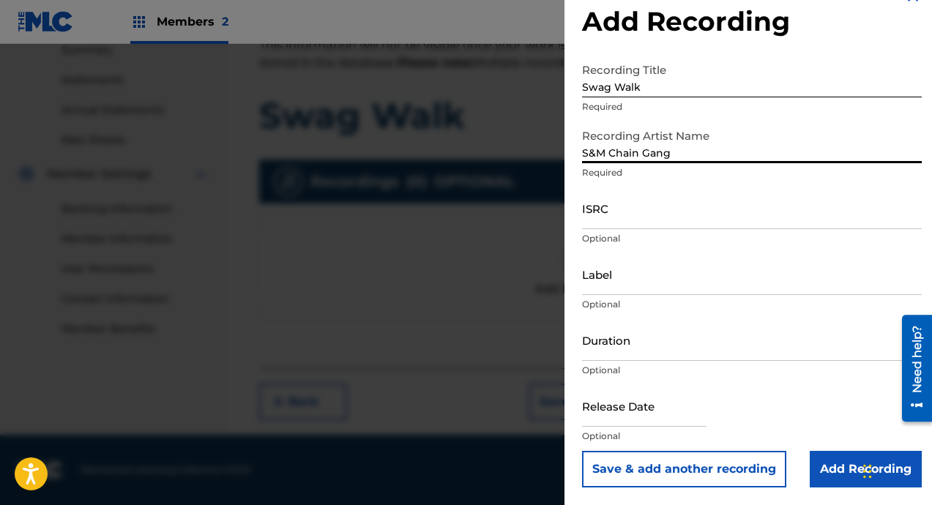
type input "S&M Chain Gang"
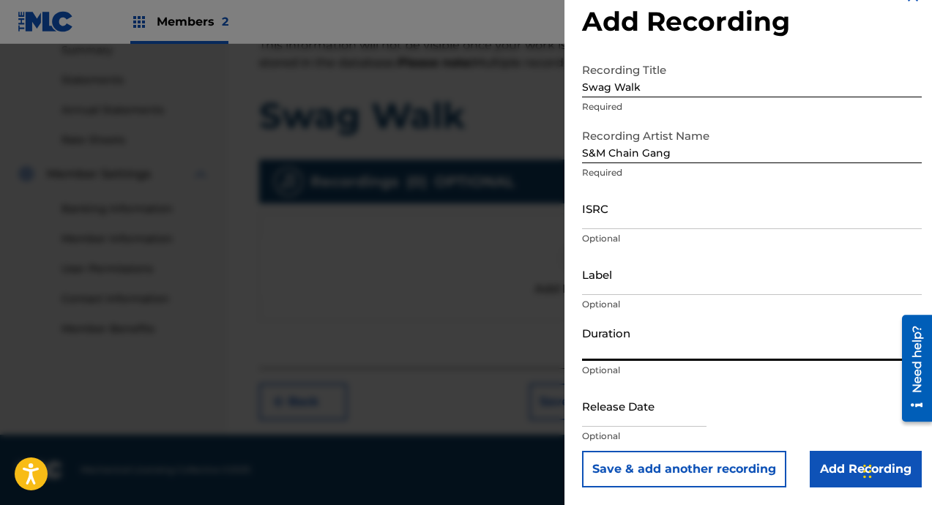
click at [646, 351] on input "Duration" at bounding box center [752, 340] width 340 height 42
type input "04:29"
click at [783, 389] on div "Release Date Optional" at bounding box center [752, 418] width 340 height 66
click at [723, 419] on div "Release Date Optional" at bounding box center [752, 418] width 340 height 66
click at [666, 408] on input "text" at bounding box center [644, 406] width 124 height 42
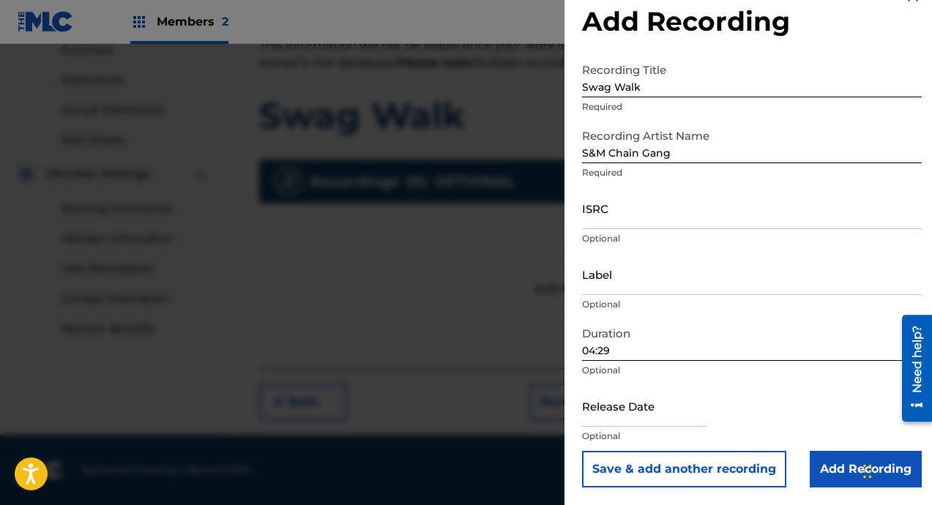
select select "7"
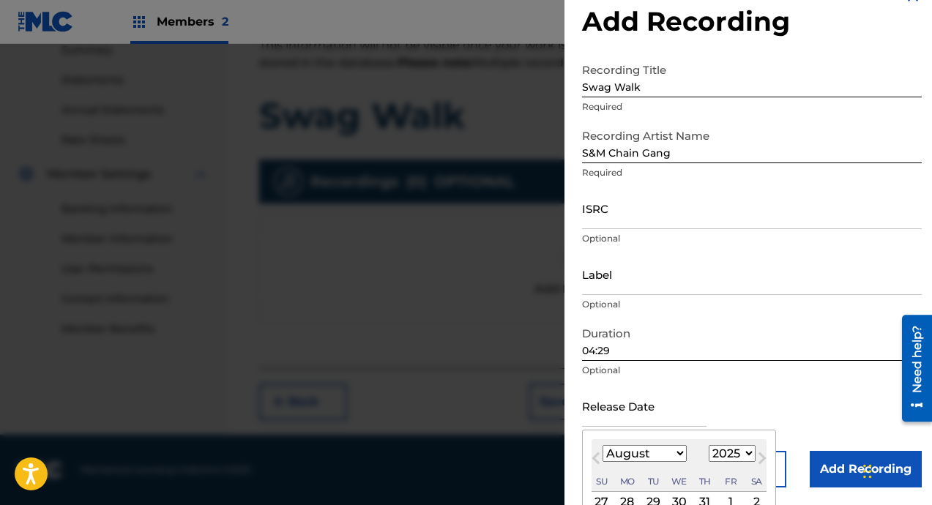
click at [735, 457] on select "1899 1900 1901 1902 1903 1904 1905 1906 1907 1908 1909 1910 1911 1912 1913 1914…" at bounding box center [731, 453] width 47 height 17
select select "2010"
click at [663, 453] on select "January February March April May June July August September October November De…" at bounding box center [644, 453] width 84 height 17
select select "4"
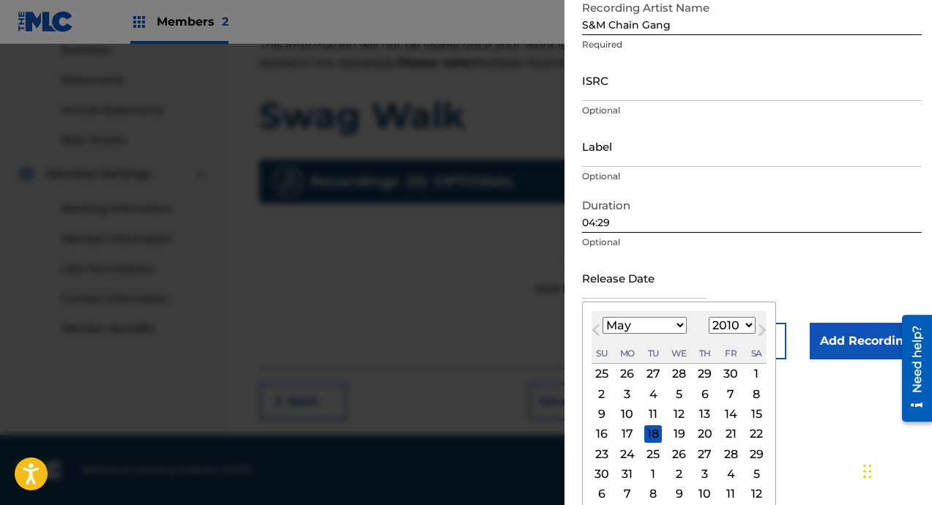
scroll to position [167, 0]
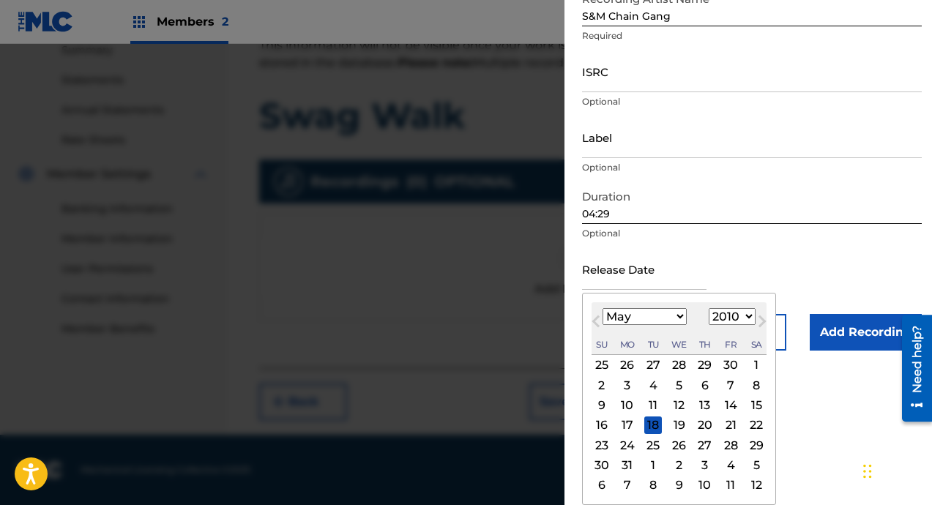
click at [629, 402] on div "10" at bounding box center [627, 406] width 18 height 18
type input "[DATE]"
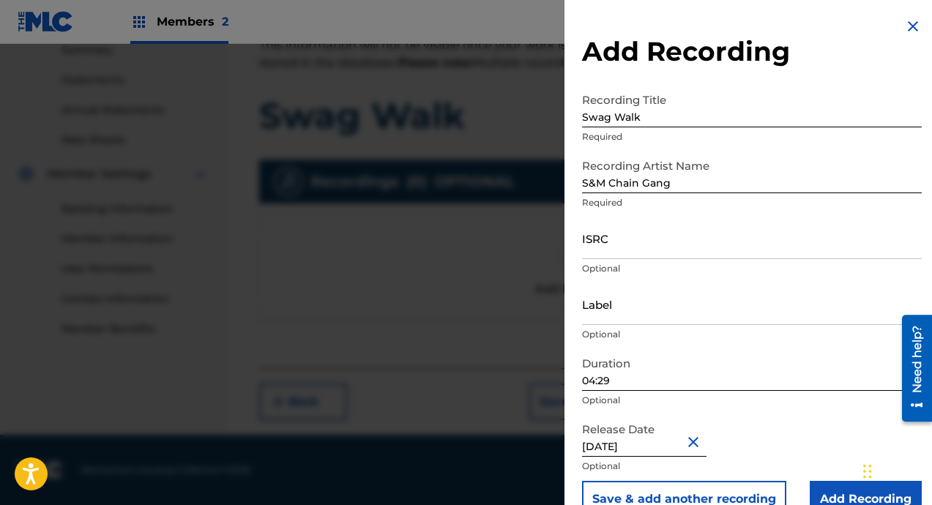
scroll to position [30, 0]
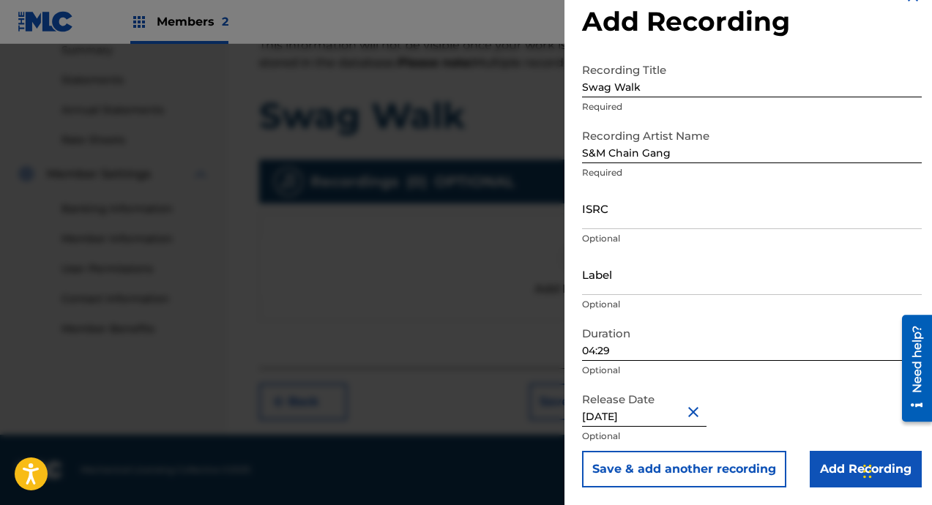
click at [834, 462] on input "Add Recording" at bounding box center [865, 469] width 112 height 37
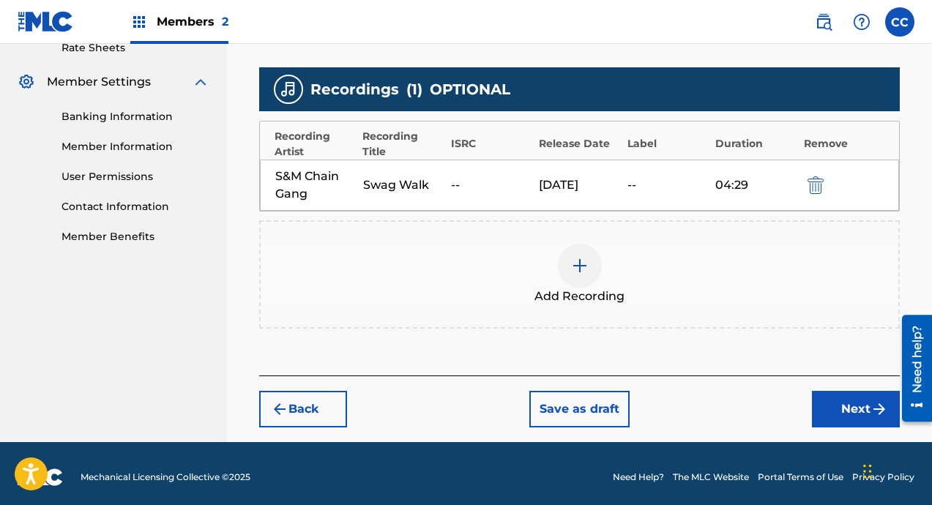
scroll to position [399, 0]
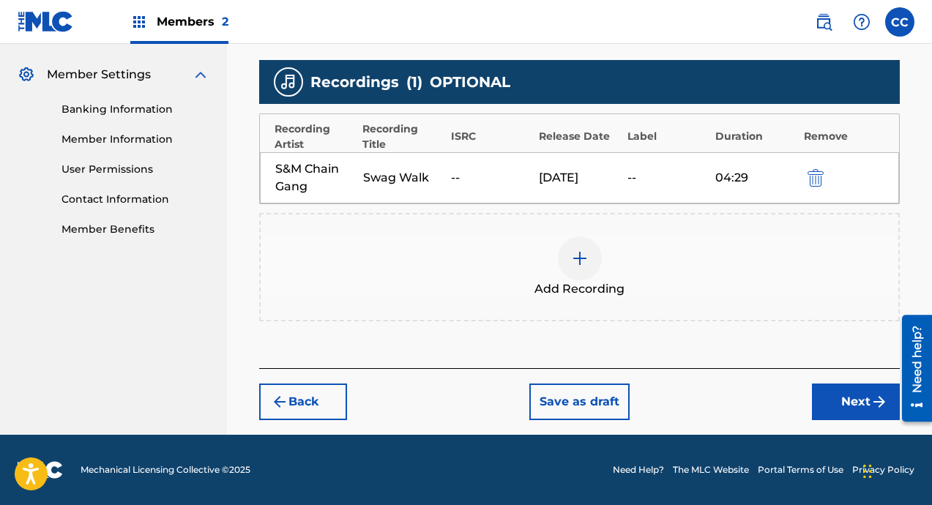
click at [823, 399] on button "Next" at bounding box center [856, 401] width 88 height 37
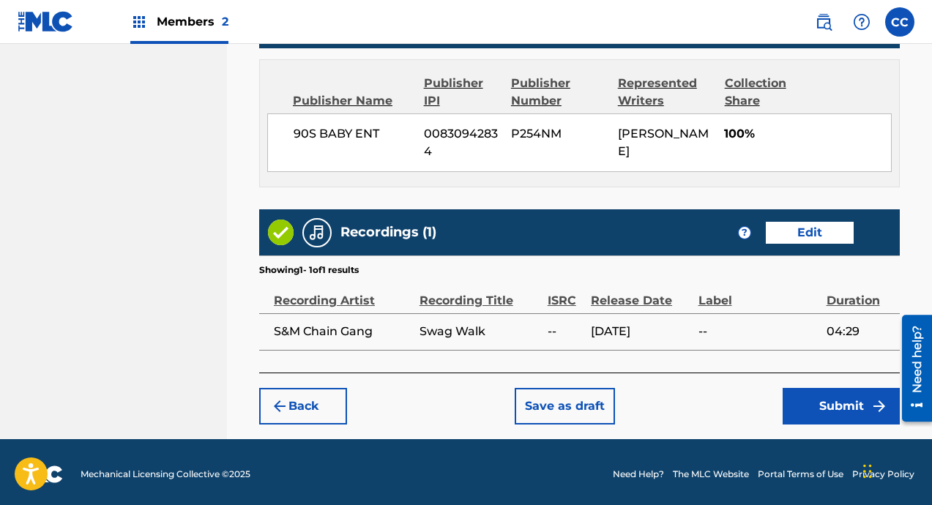
scroll to position [910, 0]
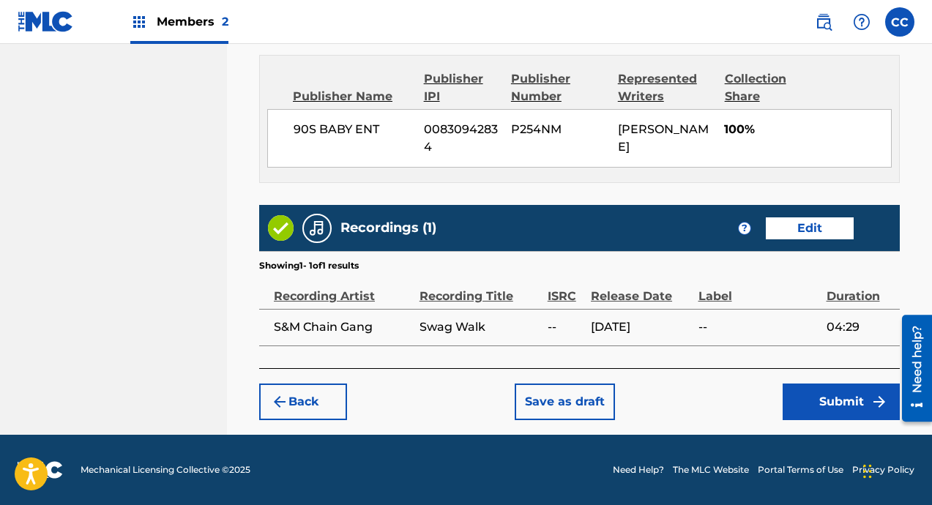
click at [799, 400] on button "Submit" at bounding box center [840, 401] width 117 height 37
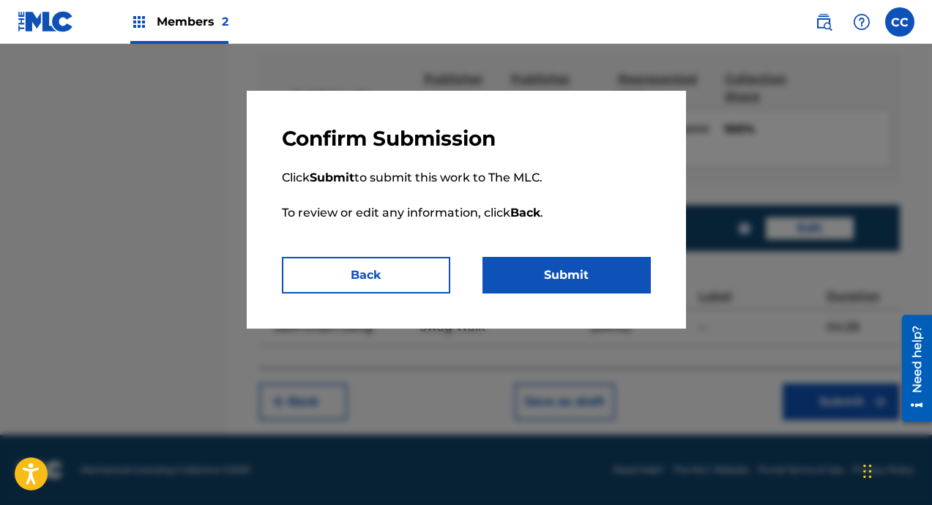
click at [537, 278] on button "Submit" at bounding box center [566, 275] width 168 height 37
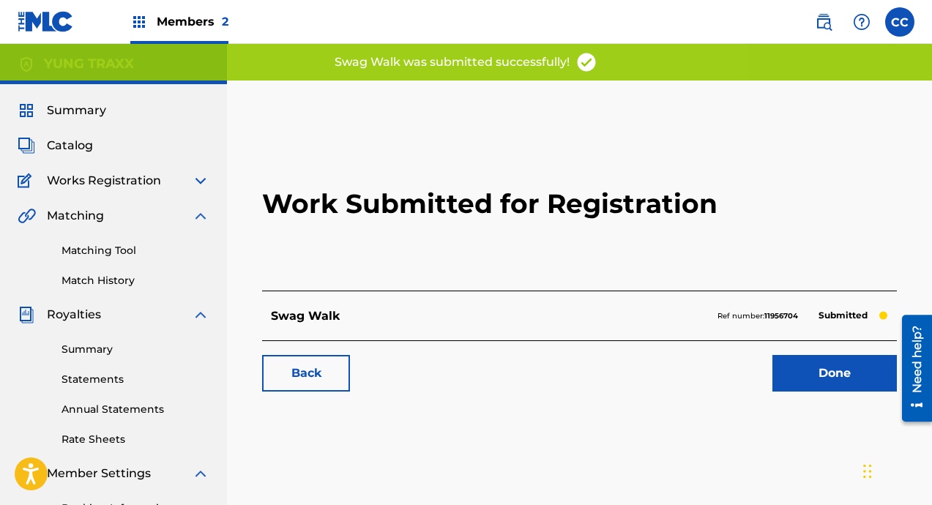
click at [92, 108] on span "Summary" at bounding box center [76, 111] width 59 height 18
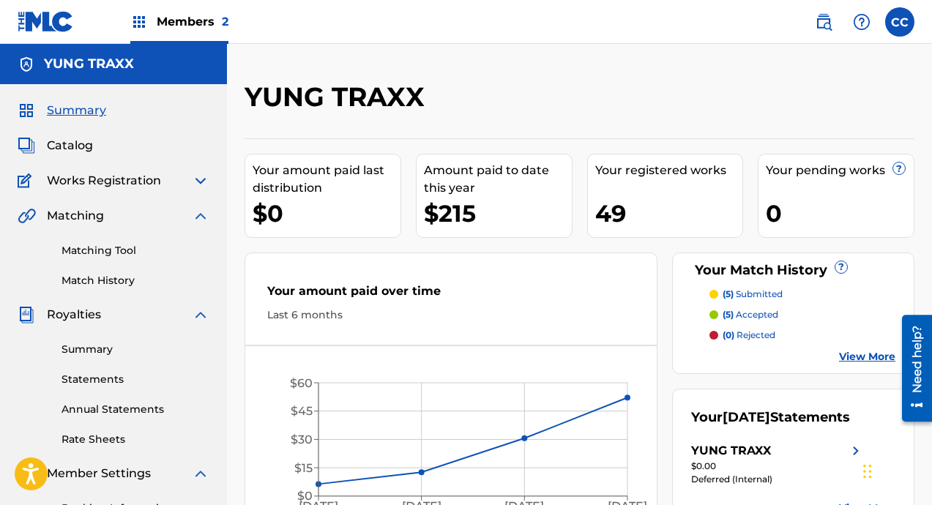
click at [747, 293] on p "(5) submitted" at bounding box center [752, 294] width 60 height 13
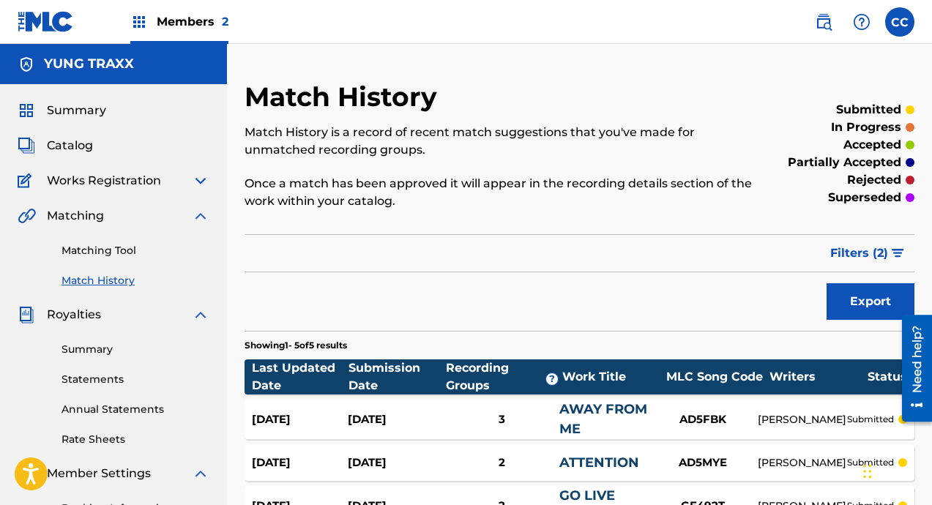
click at [64, 21] on img at bounding box center [46, 21] width 56 height 21
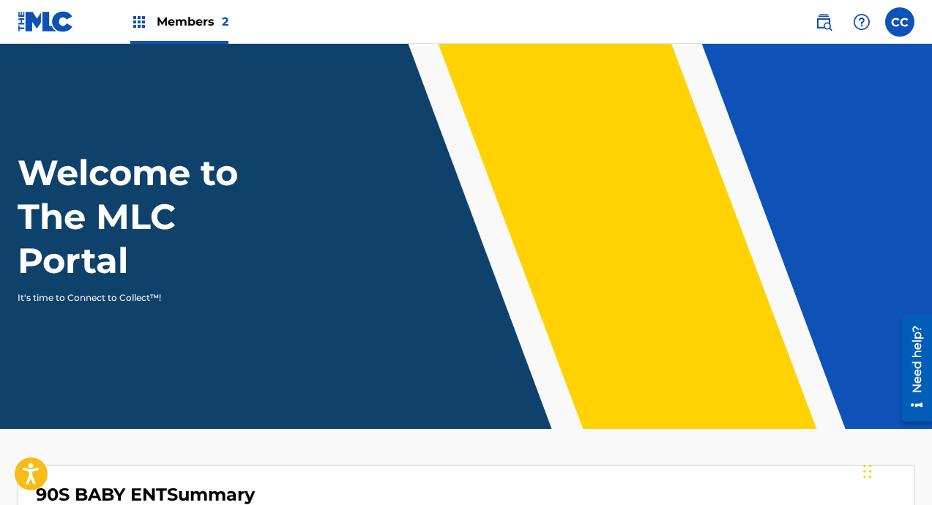
scroll to position [458, 0]
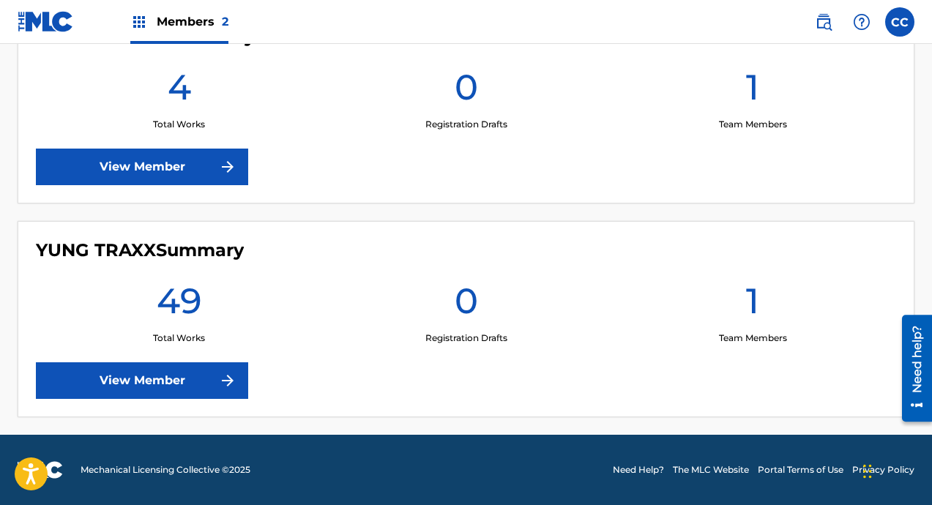
click at [197, 361] on div "YUNG TRAXX Summary 49 Total Works 0 Registration Drafts 1 Team Members View Mem…" at bounding box center [466, 319] width 896 height 196
click at [193, 363] on link "View Member" at bounding box center [142, 380] width 212 height 37
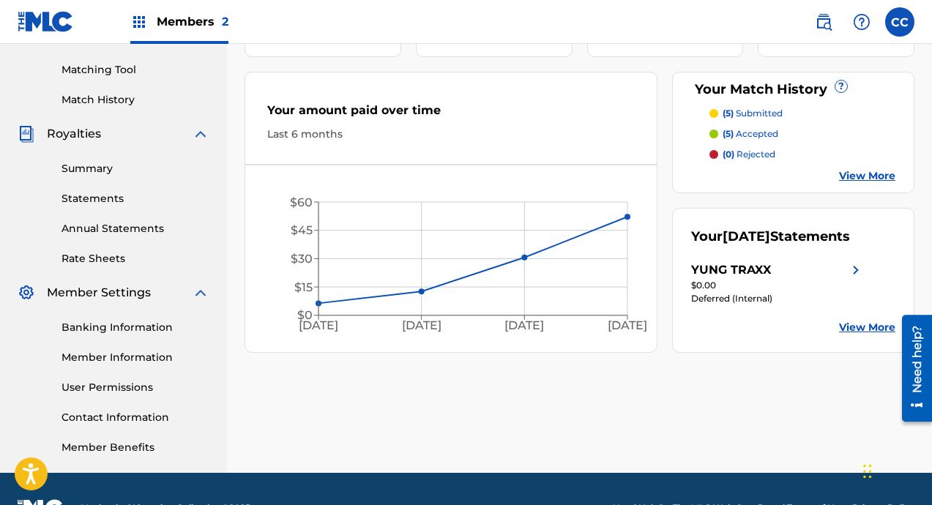
scroll to position [219, 0]
